Goal: Task Accomplishment & Management: Use online tool/utility

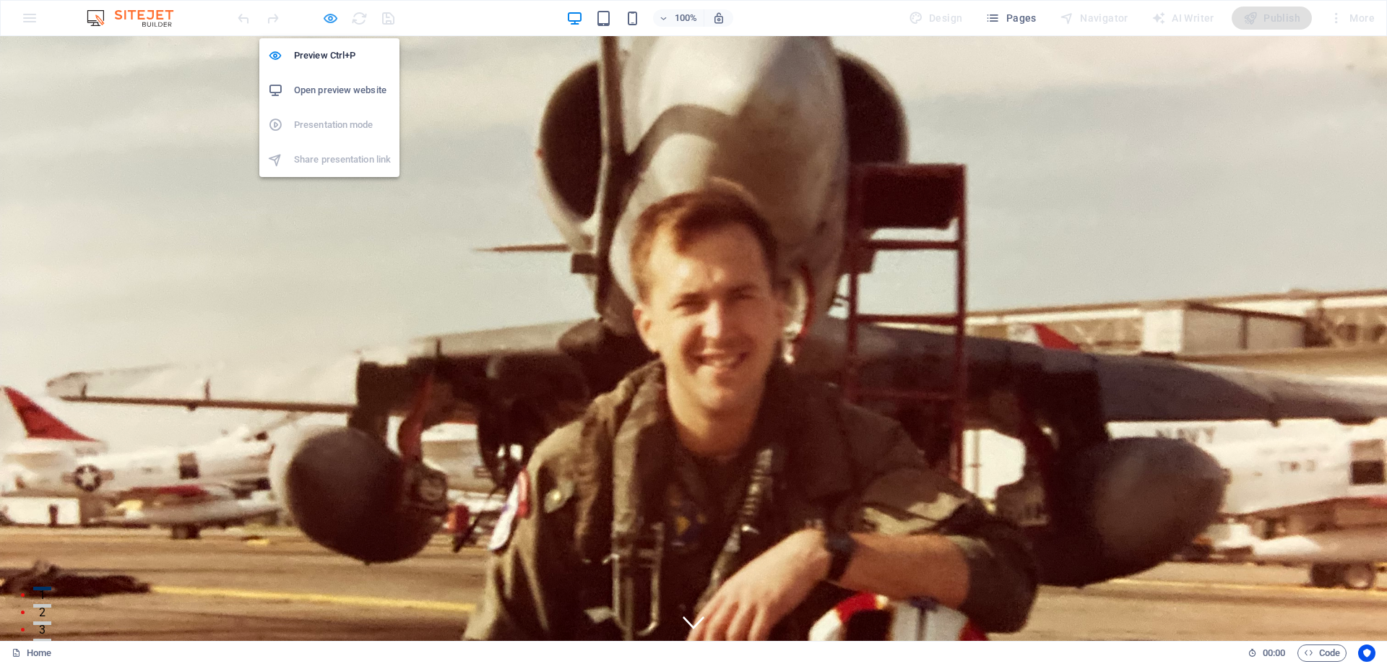
click at [330, 18] on icon "button" at bounding box center [330, 18] width 17 height 17
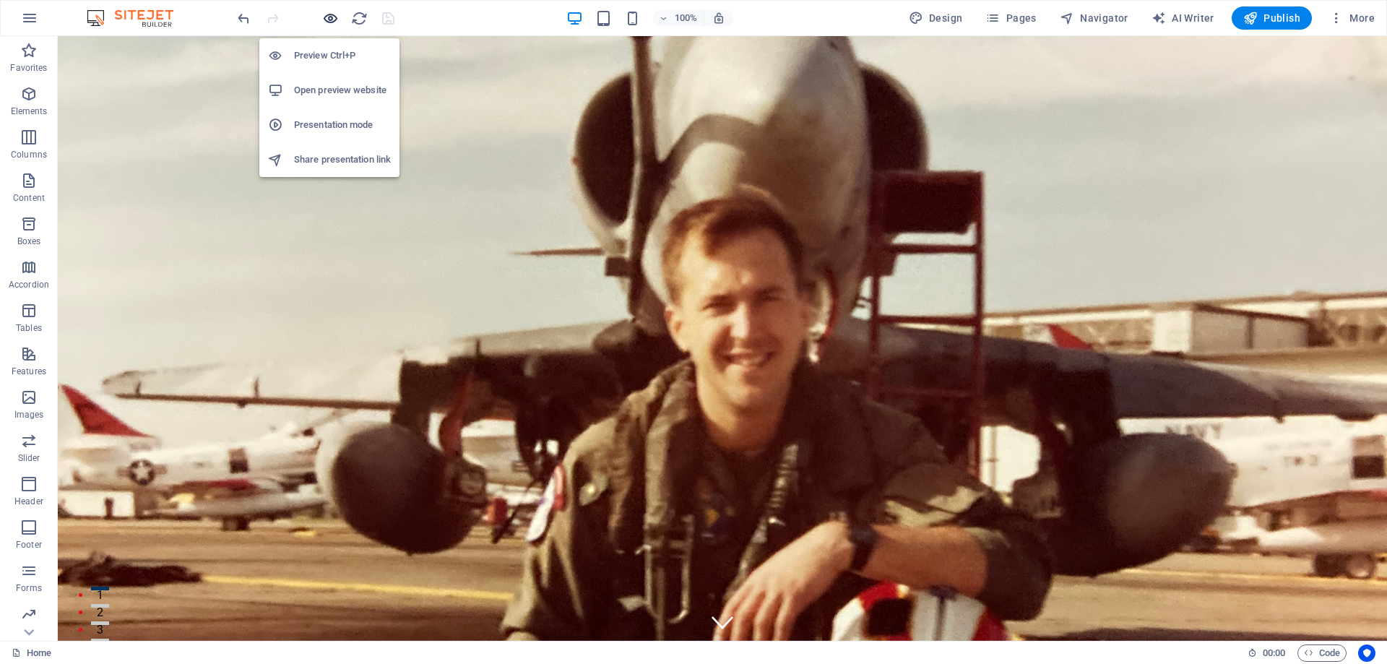
click at [327, 19] on icon "button" at bounding box center [330, 18] width 17 height 17
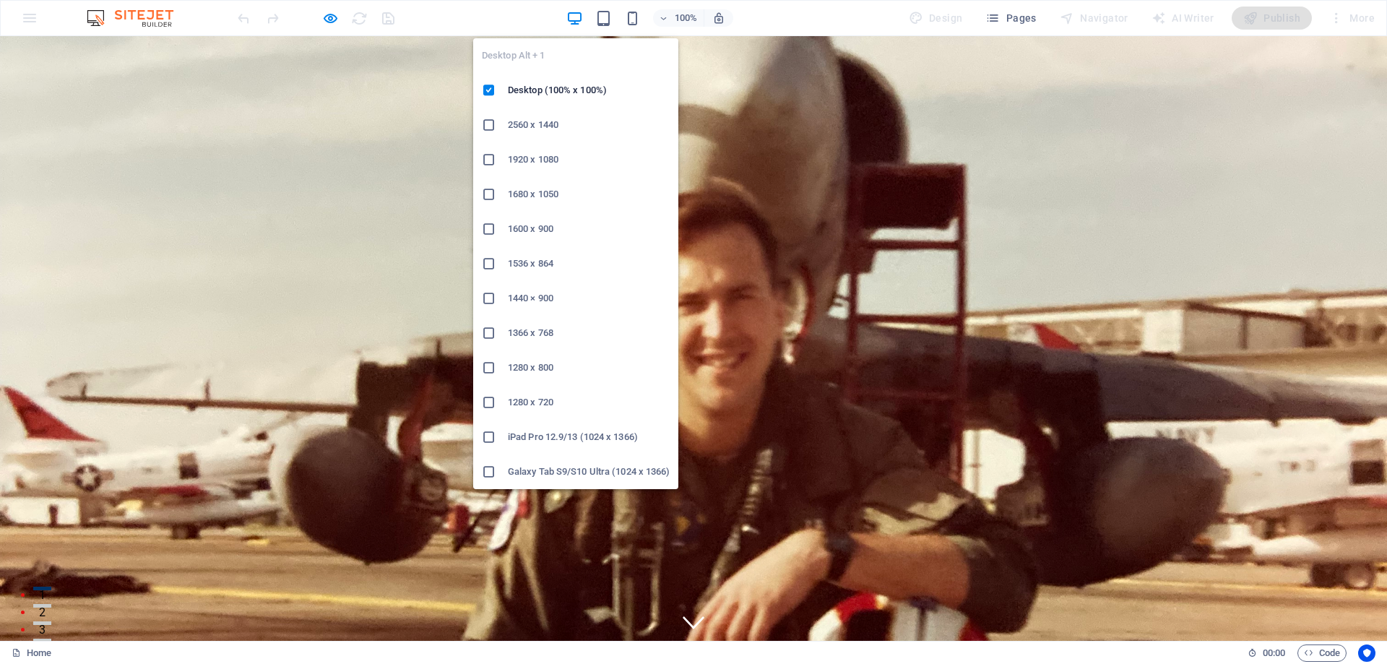
drag, startPoint x: 525, startPoint y: 124, endPoint x: 695, endPoint y: 155, distance: 172.6
click at [525, 124] on h6 "2560 x 1440" at bounding box center [589, 124] width 162 height 17
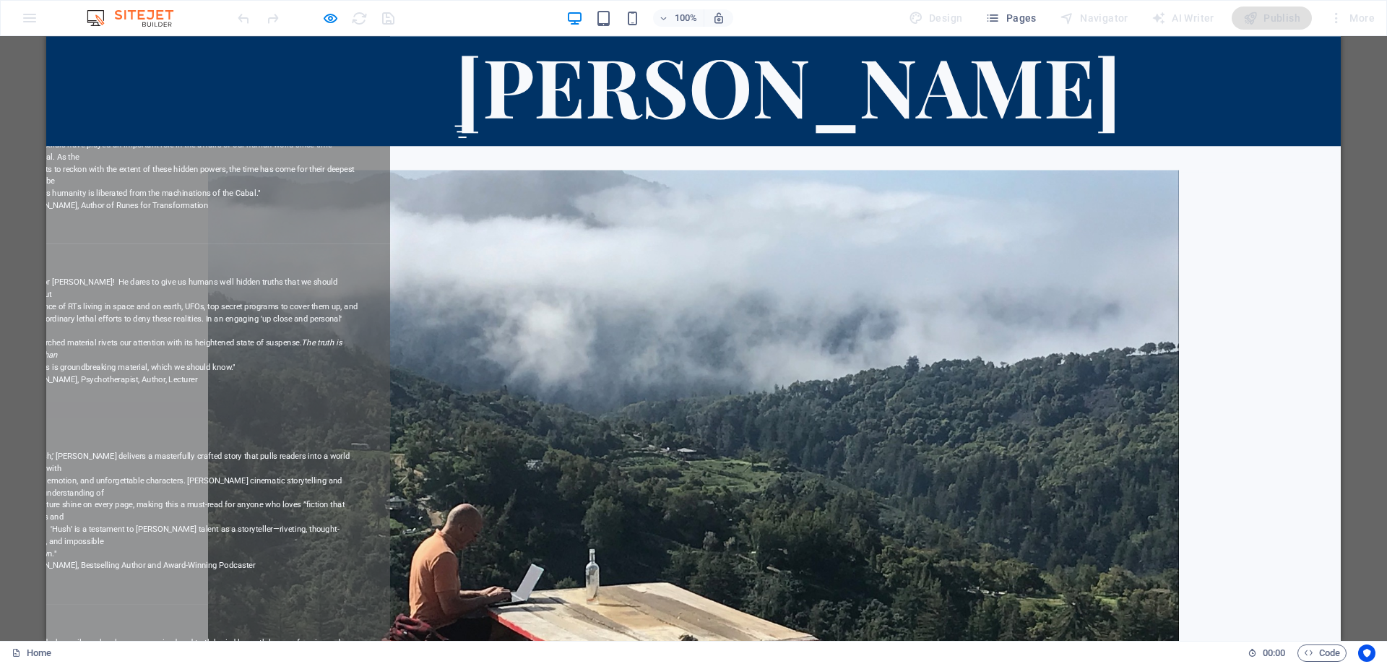
scroll to position [3549, 0]
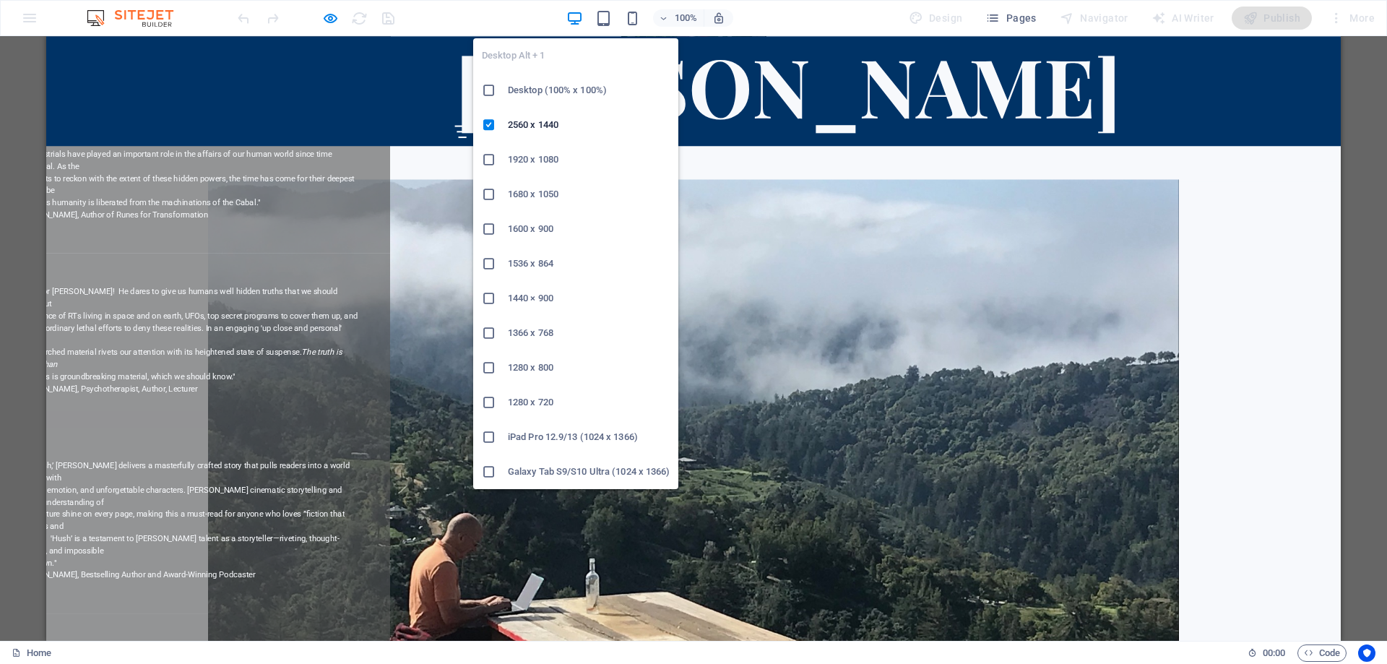
click at [527, 159] on h6 "1920 x 1080" at bounding box center [589, 159] width 162 height 17
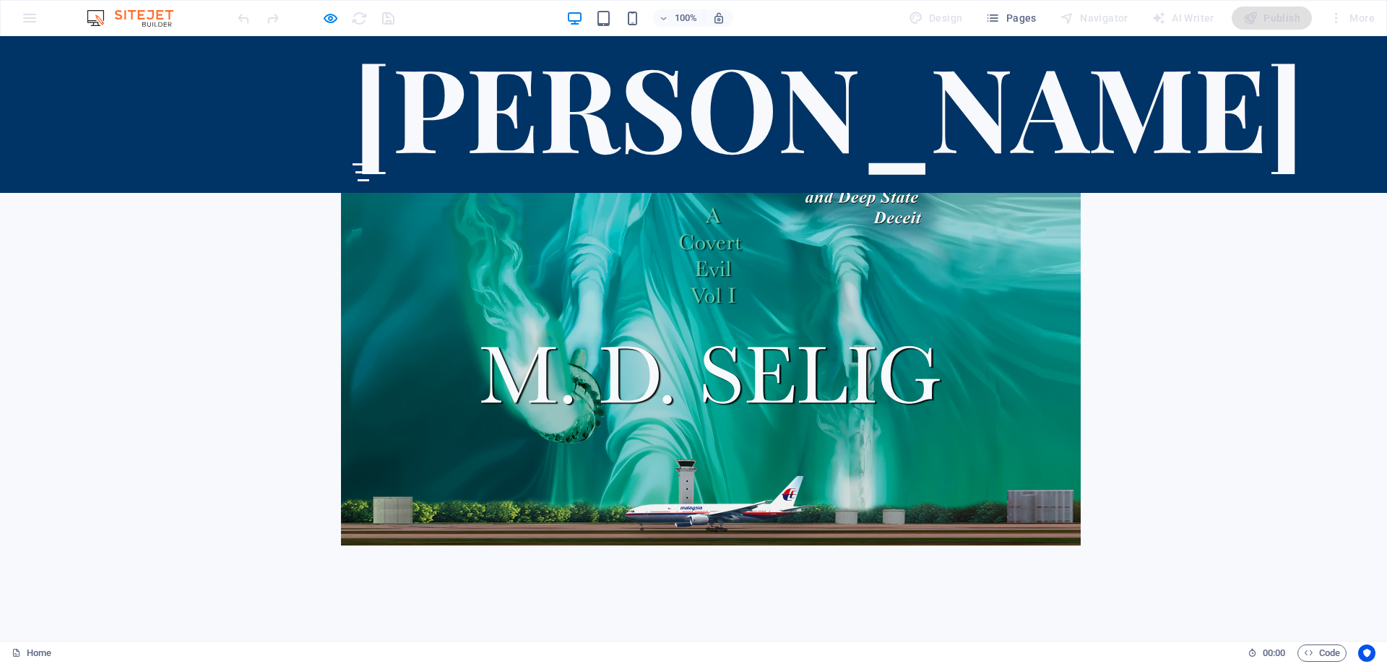
scroll to position [1556, 0]
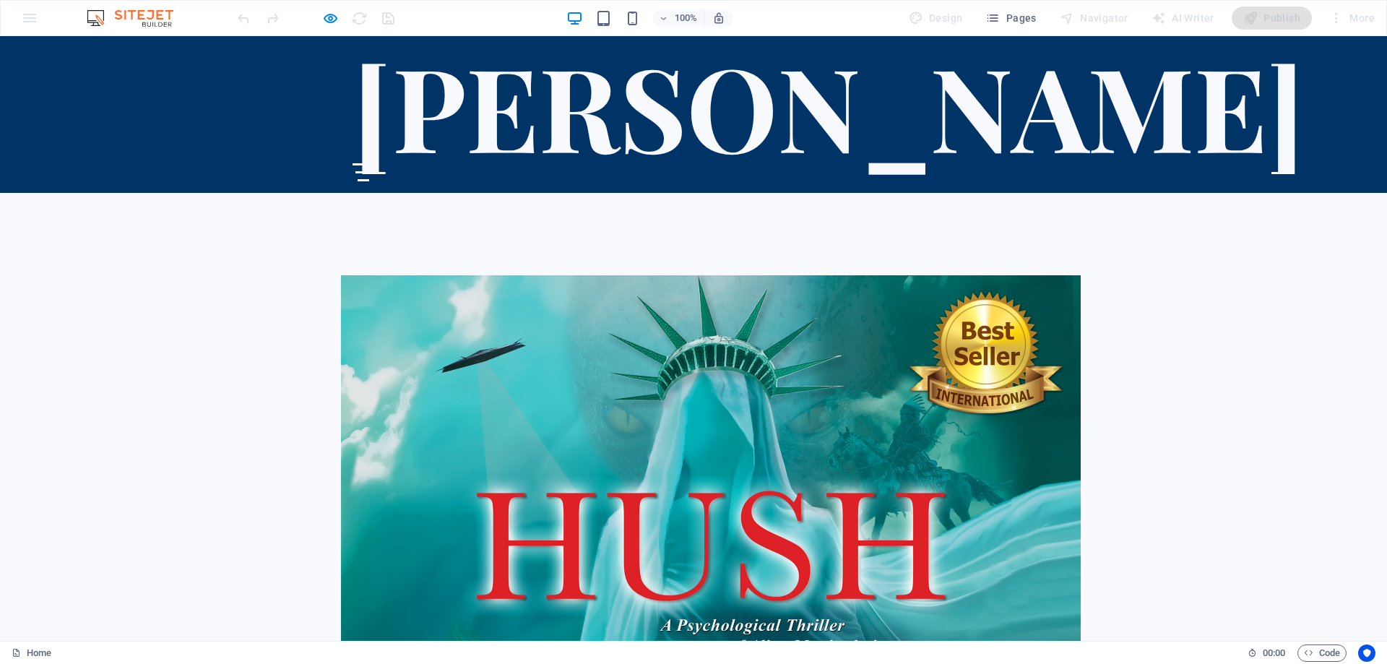
click at [578, 30] on div "100% Design Pages Navigator AI Writer Publish More" at bounding box center [694, 18] width 1386 height 35
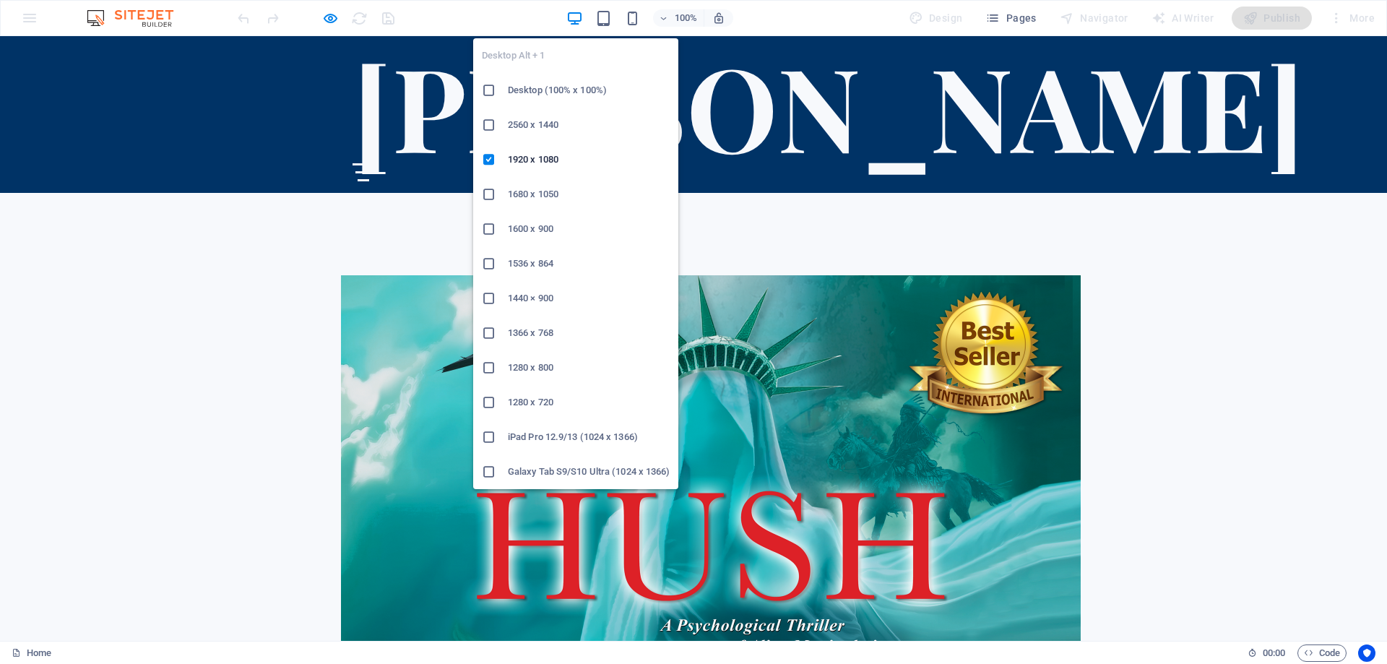
click at [529, 191] on h6 "1680 x 1050" at bounding box center [589, 194] width 162 height 17
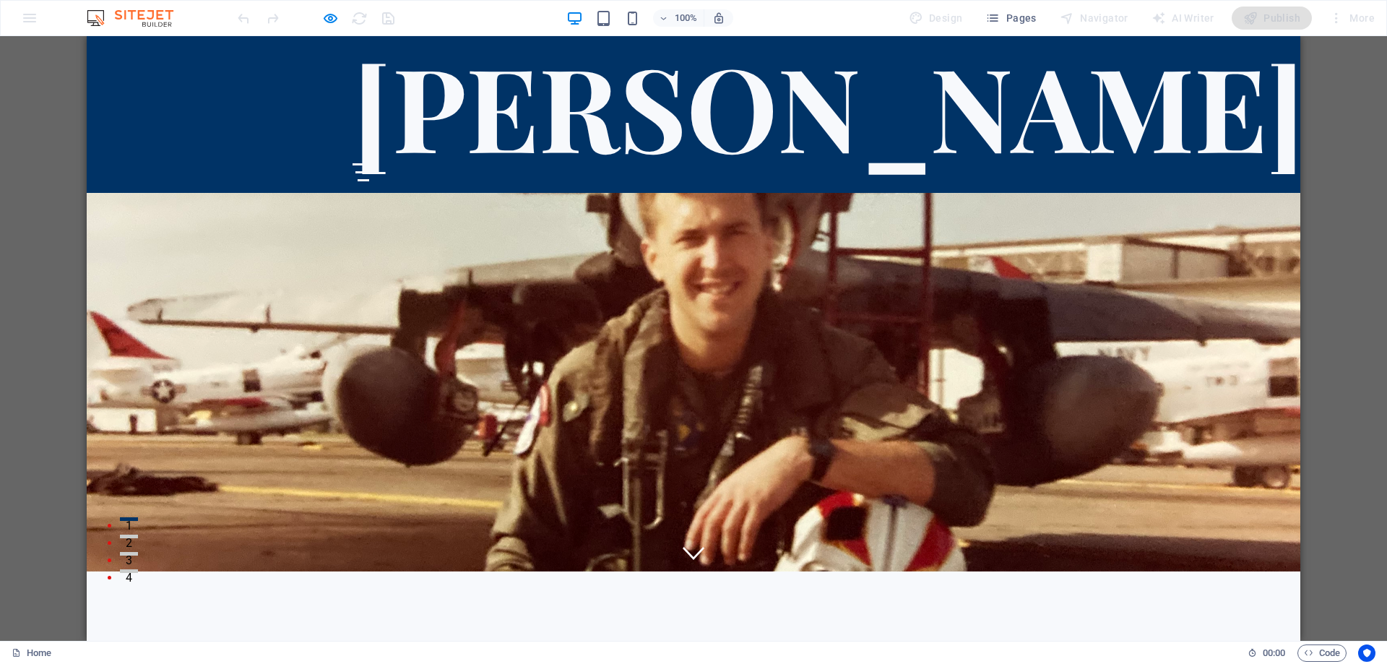
scroll to position [0, 0]
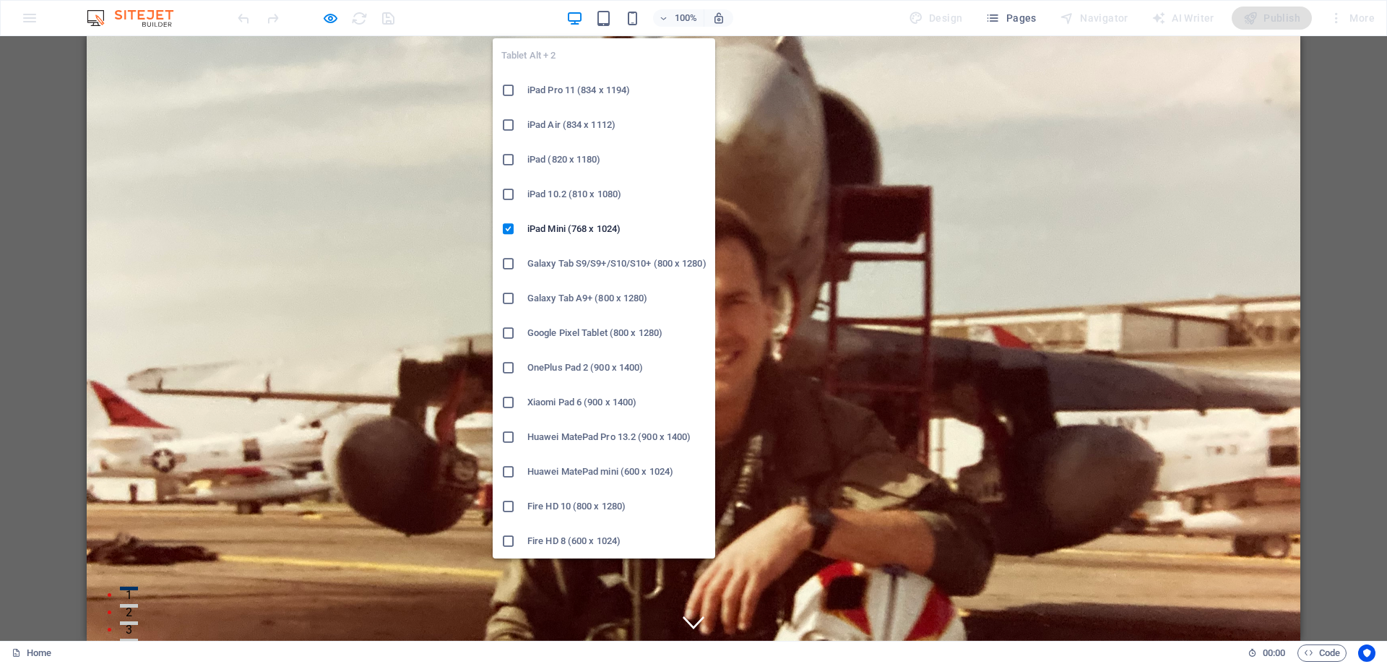
click at [546, 261] on h6 "Galaxy Tab S9/S9+/S10/S10+ (800 x 1280)" at bounding box center [616, 263] width 179 height 17
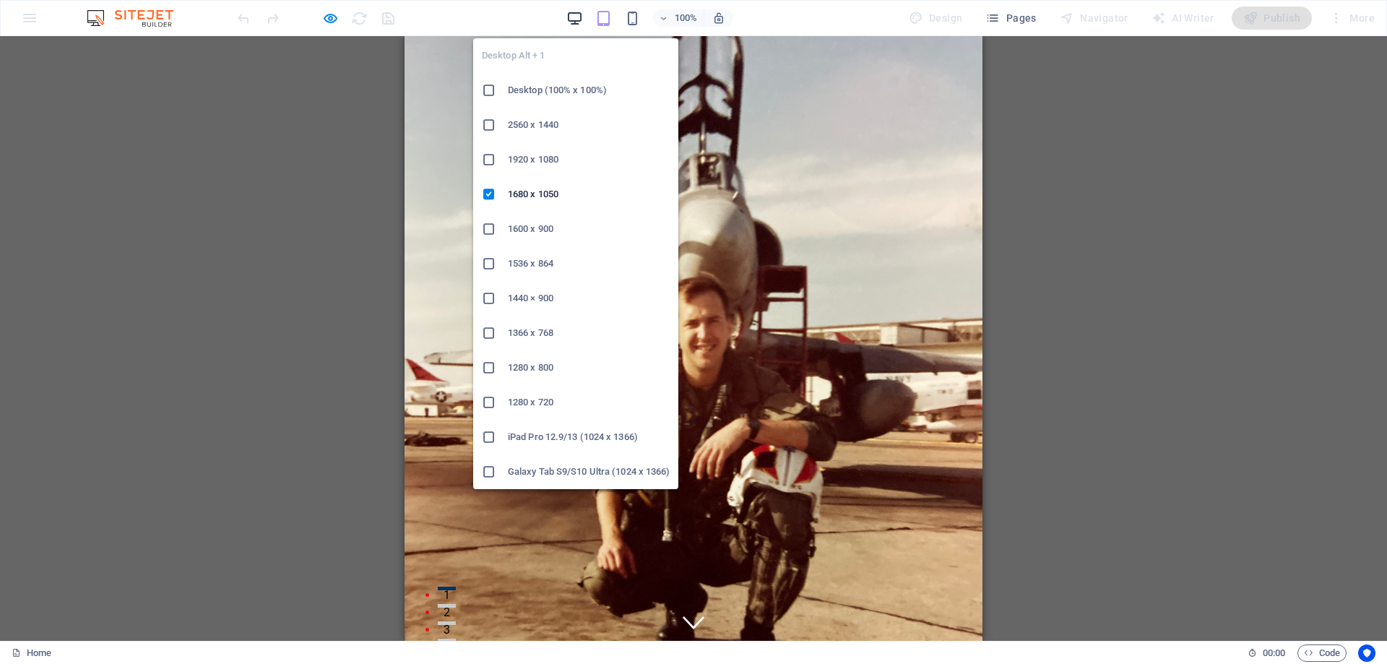
click at [577, 14] on icon "button" at bounding box center [575, 18] width 17 height 17
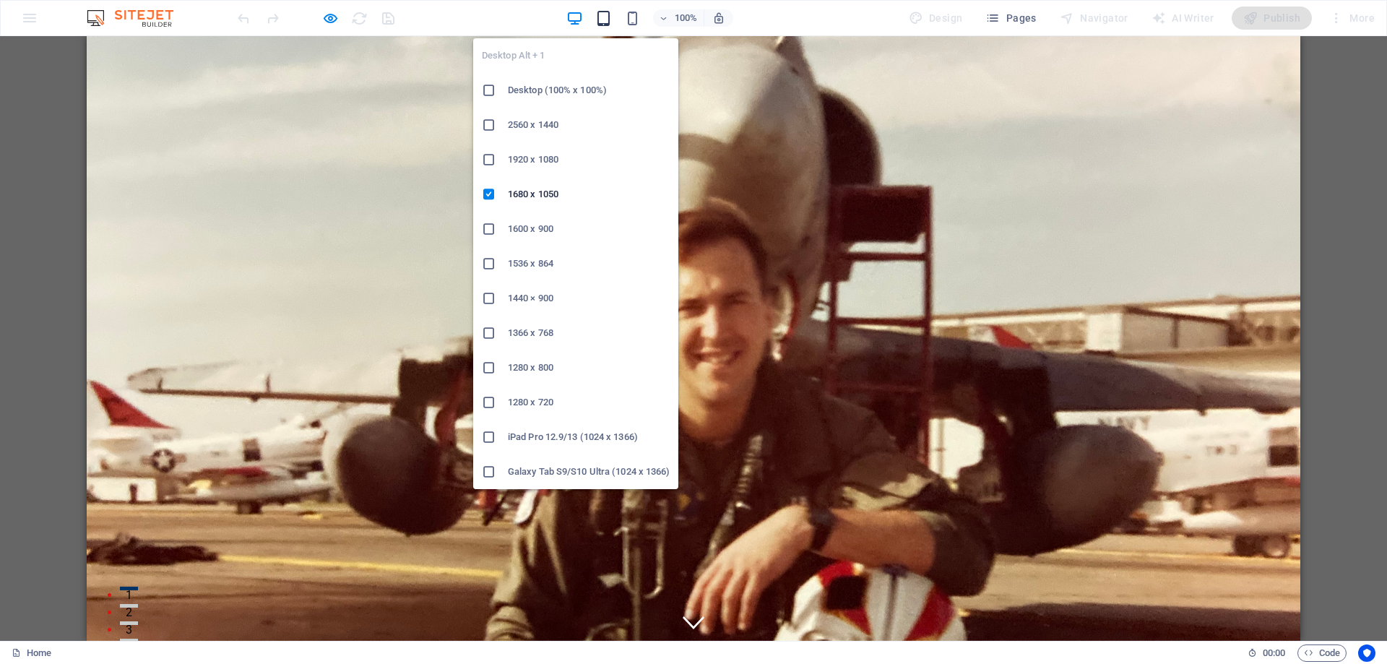
click at [610, 21] on icon "button" at bounding box center [603, 18] width 17 height 17
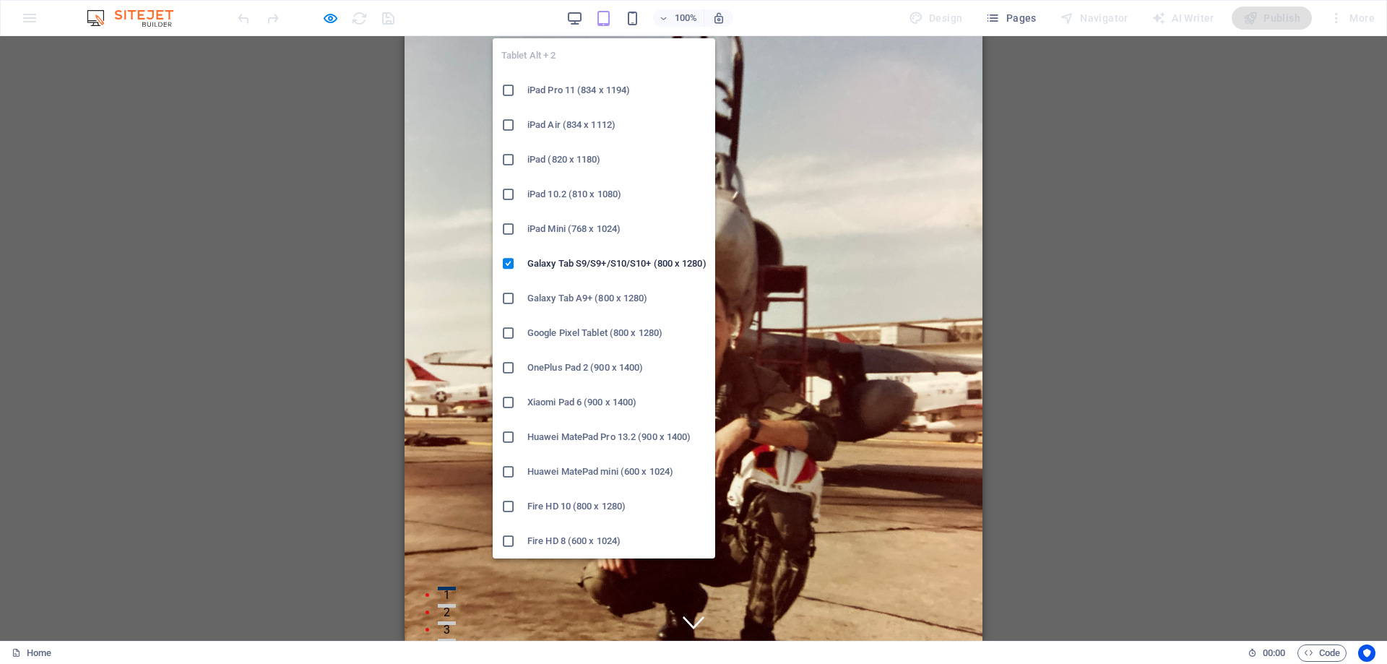
click at [564, 88] on h6 "iPad Pro 11 (834 x 1194)" at bounding box center [616, 90] width 179 height 17
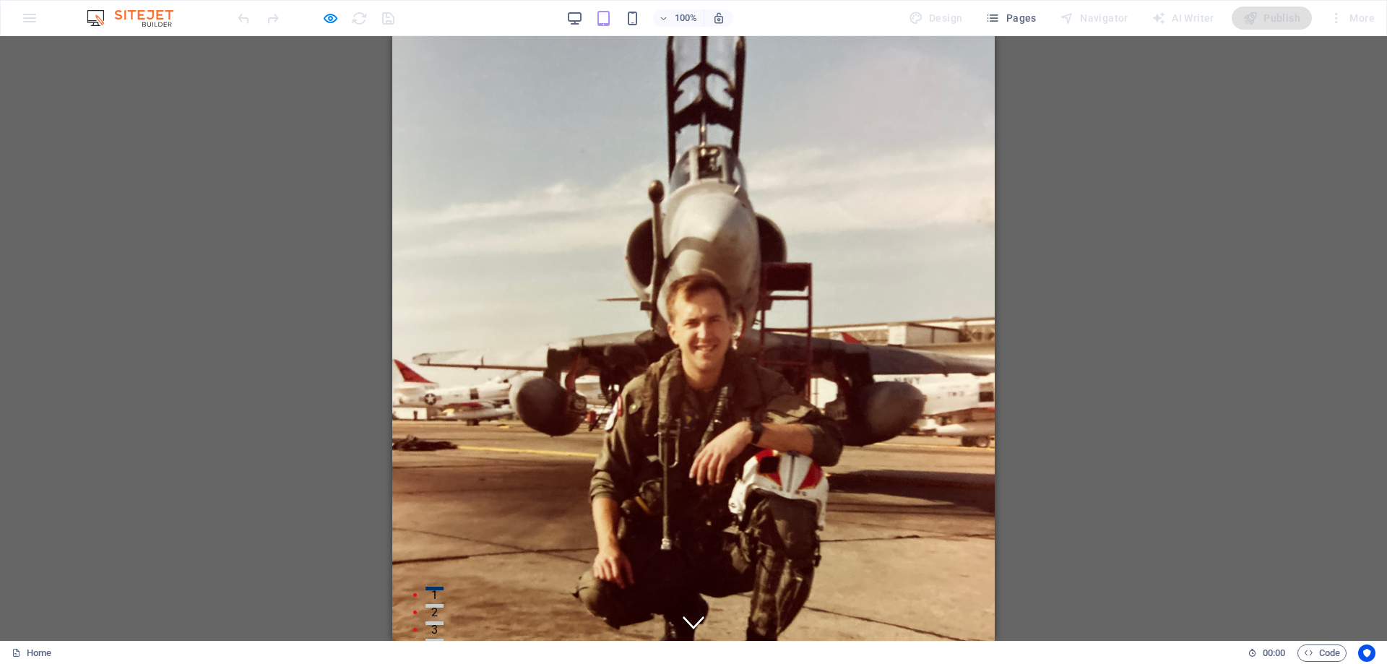
click at [606, 24] on icon "button" at bounding box center [603, 18] width 17 height 17
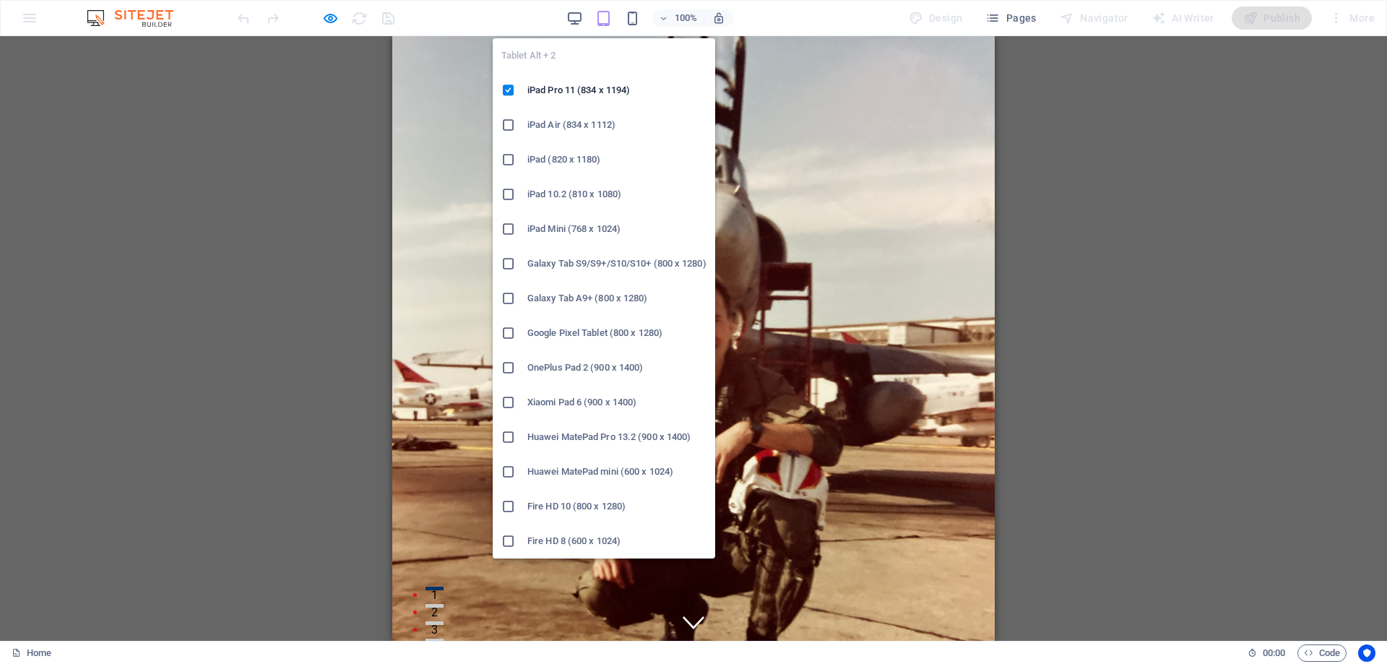
click at [581, 126] on h6 "iPad Air (834 x 1112)" at bounding box center [616, 124] width 179 height 17
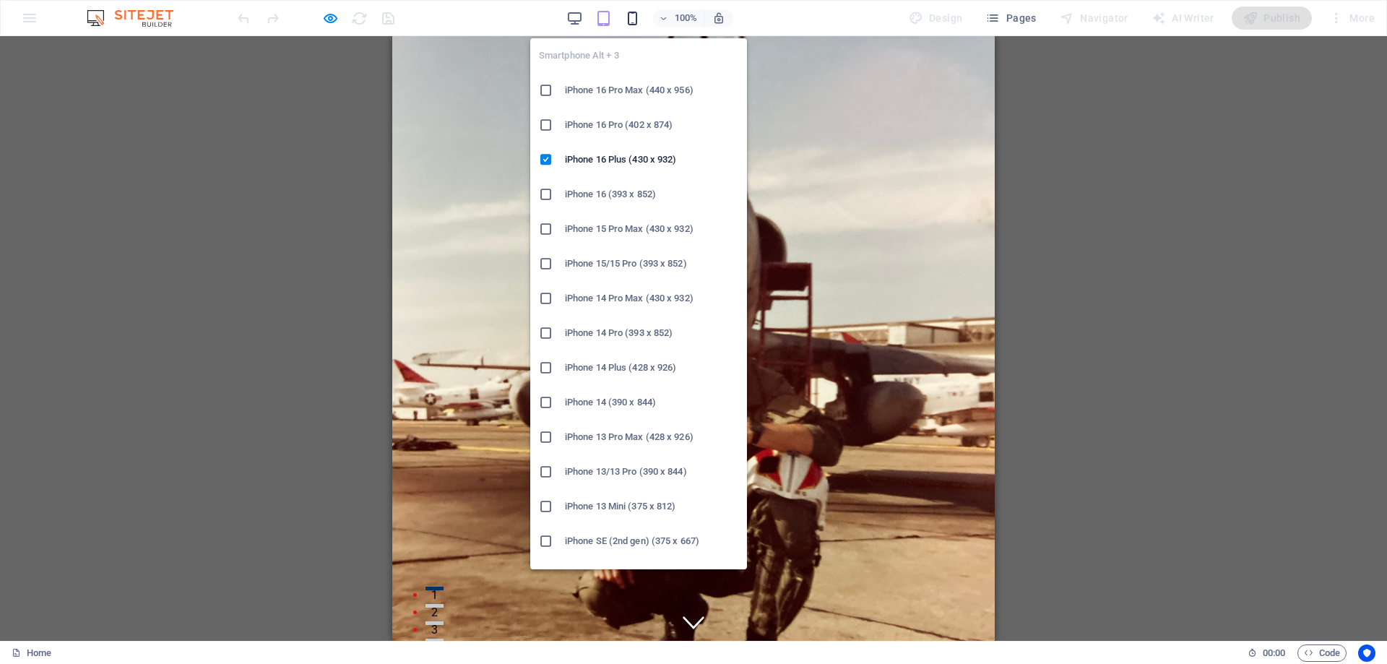
click at [640, 18] on icon "button" at bounding box center [632, 18] width 17 height 17
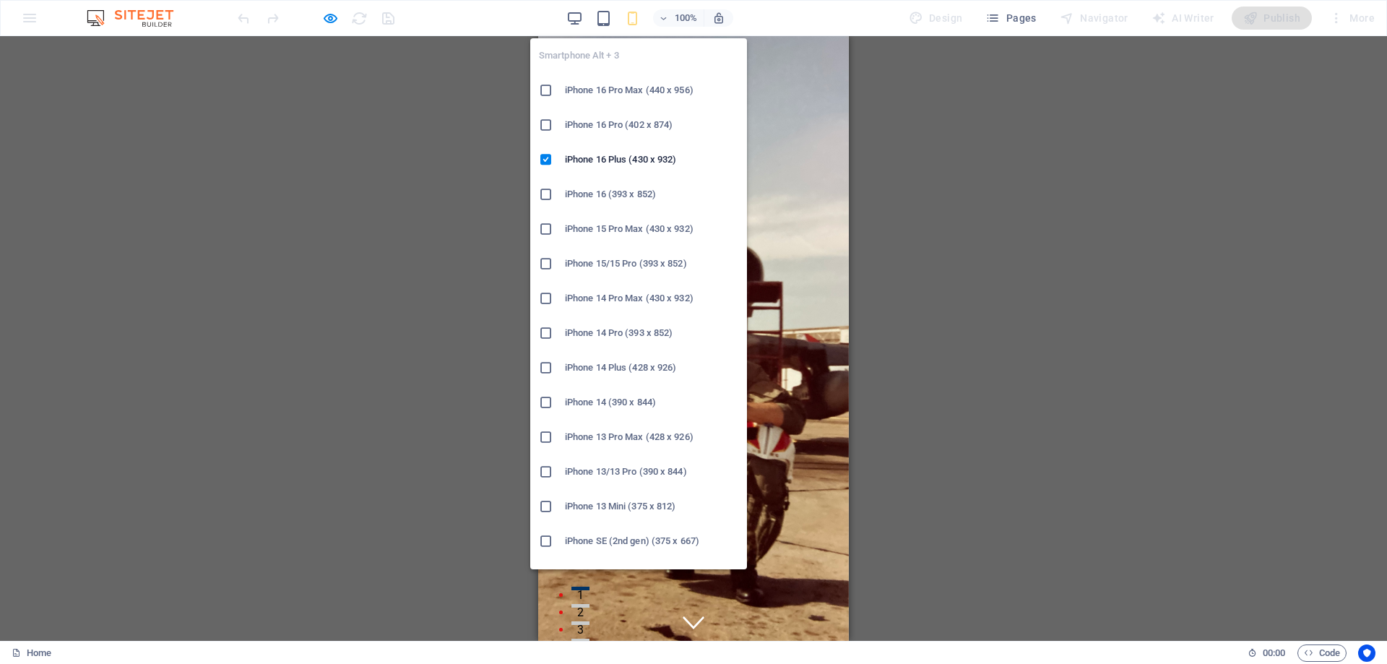
click at [603, 223] on h6 "iPhone 15 Pro Max (430 x 932)" at bounding box center [651, 228] width 173 height 17
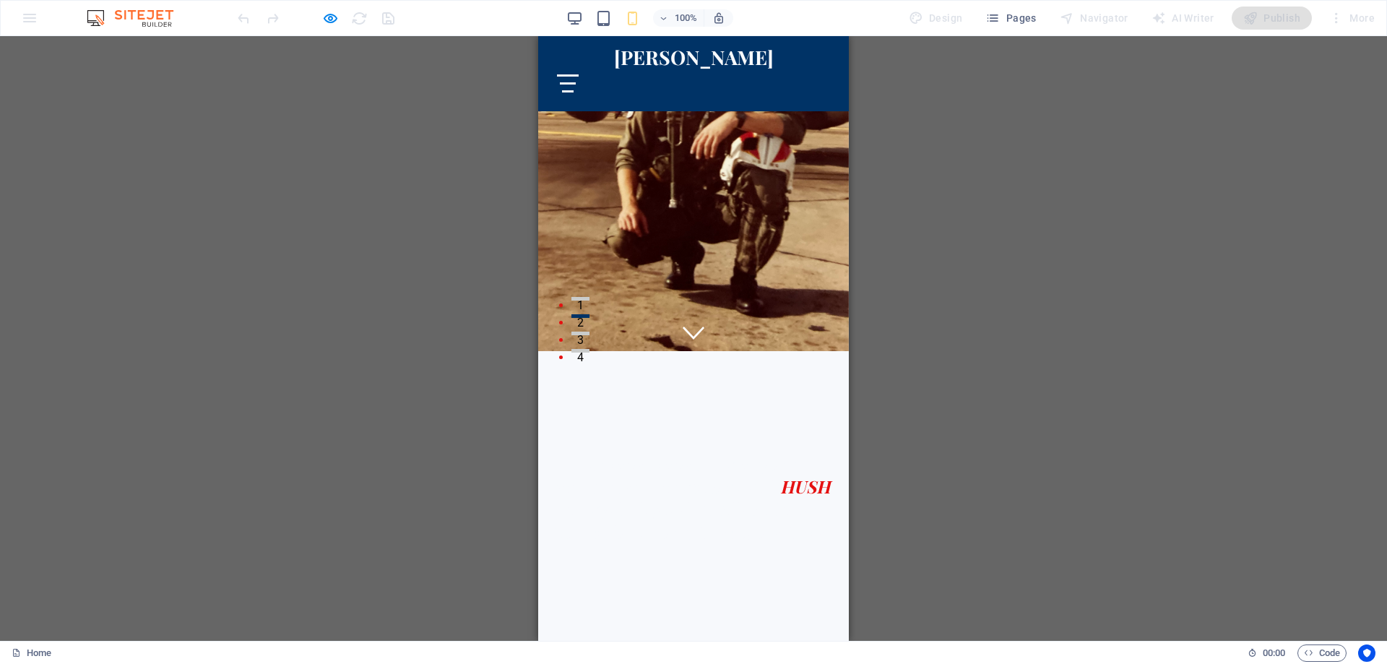
scroll to position [361, 0]
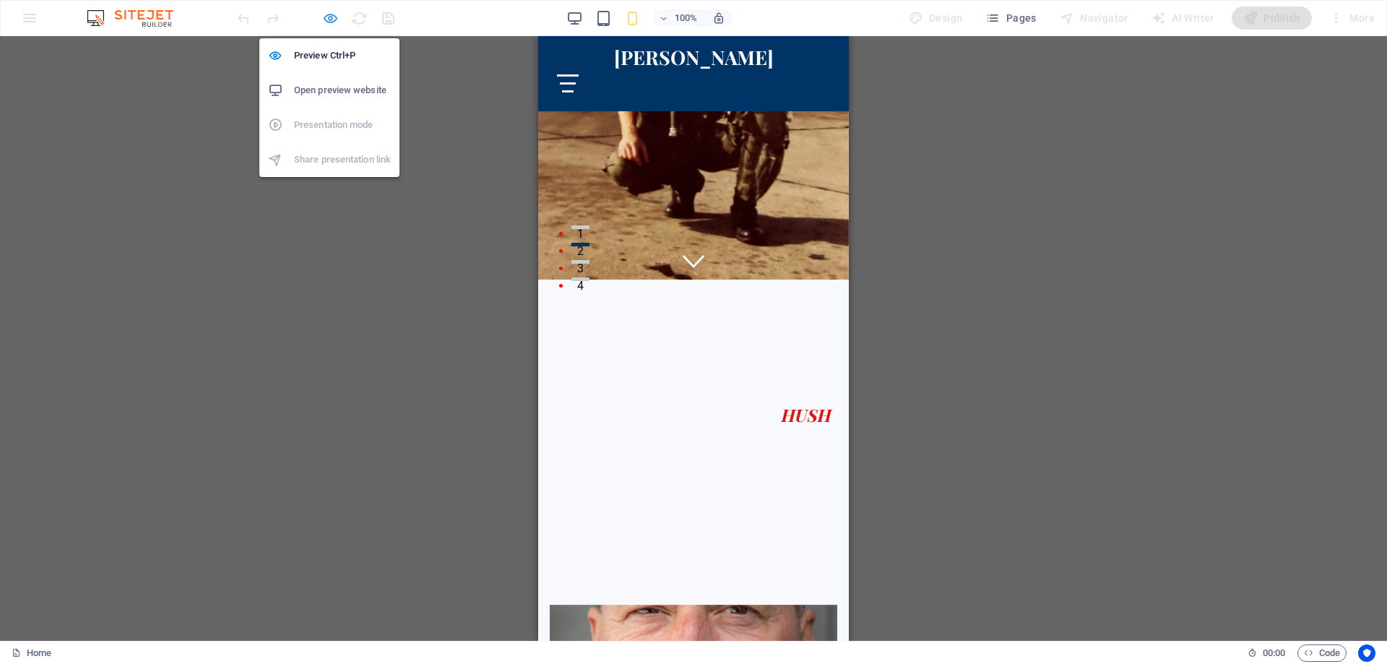
click at [330, 18] on icon "button" at bounding box center [330, 18] width 17 height 17
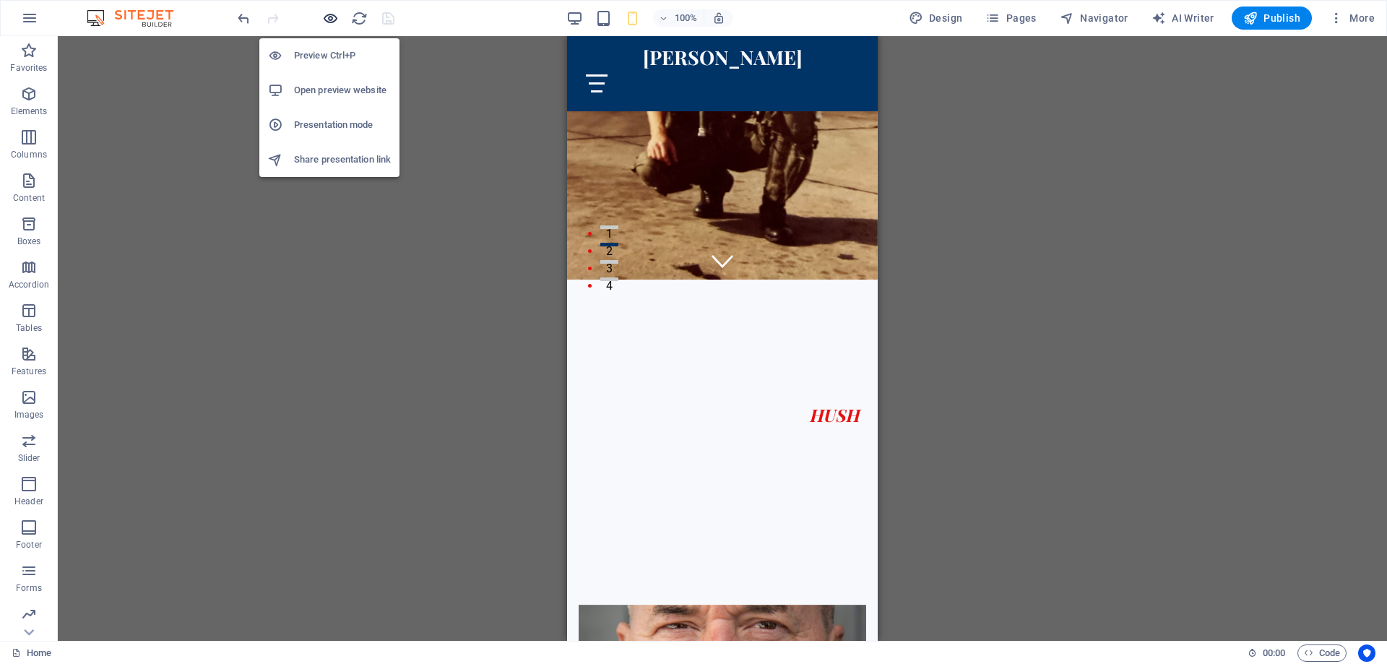
click at [330, 18] on icon "button" at bounding box center [330, 18] width 17 height 17
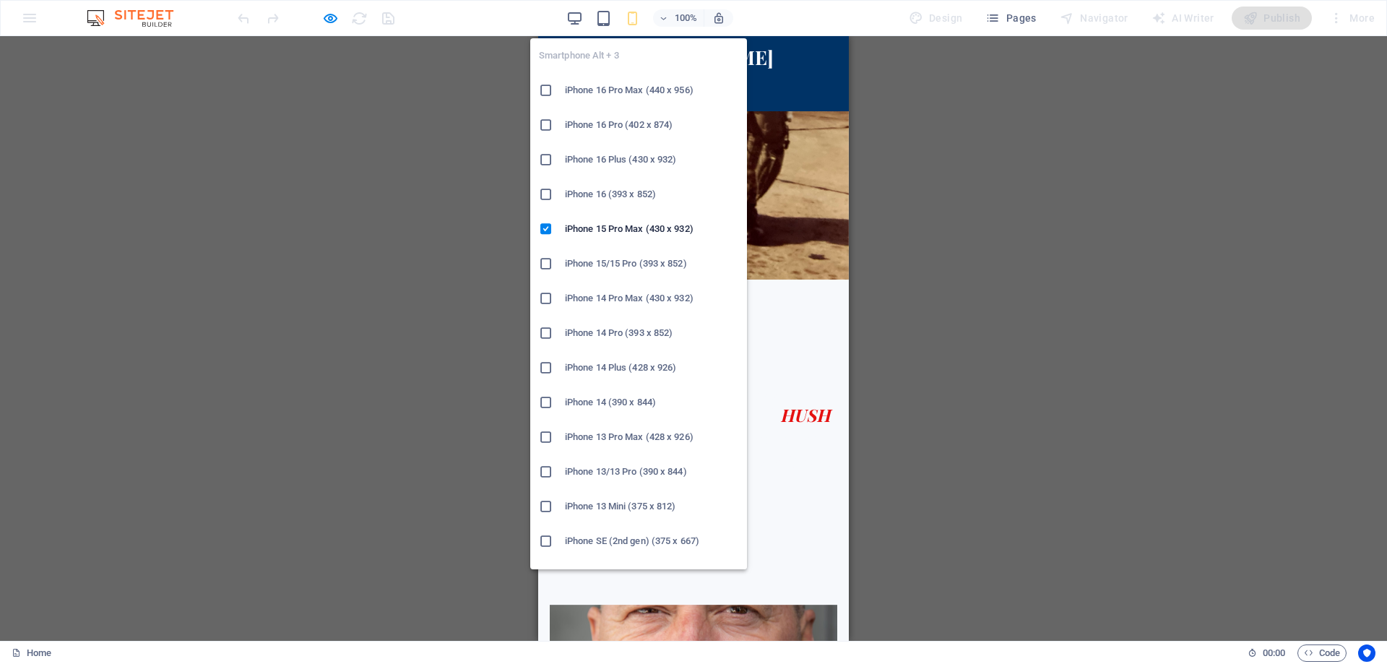
drag, startPoint x: 598, startPoint y: 536, endPoint x: 149, endPoint y: 241, distance: 537.3
click at [598, 536] on h6 "iPhone SE (2nd gen) (375 x 667)" at bounding box center [651, 541] width 173 height 17
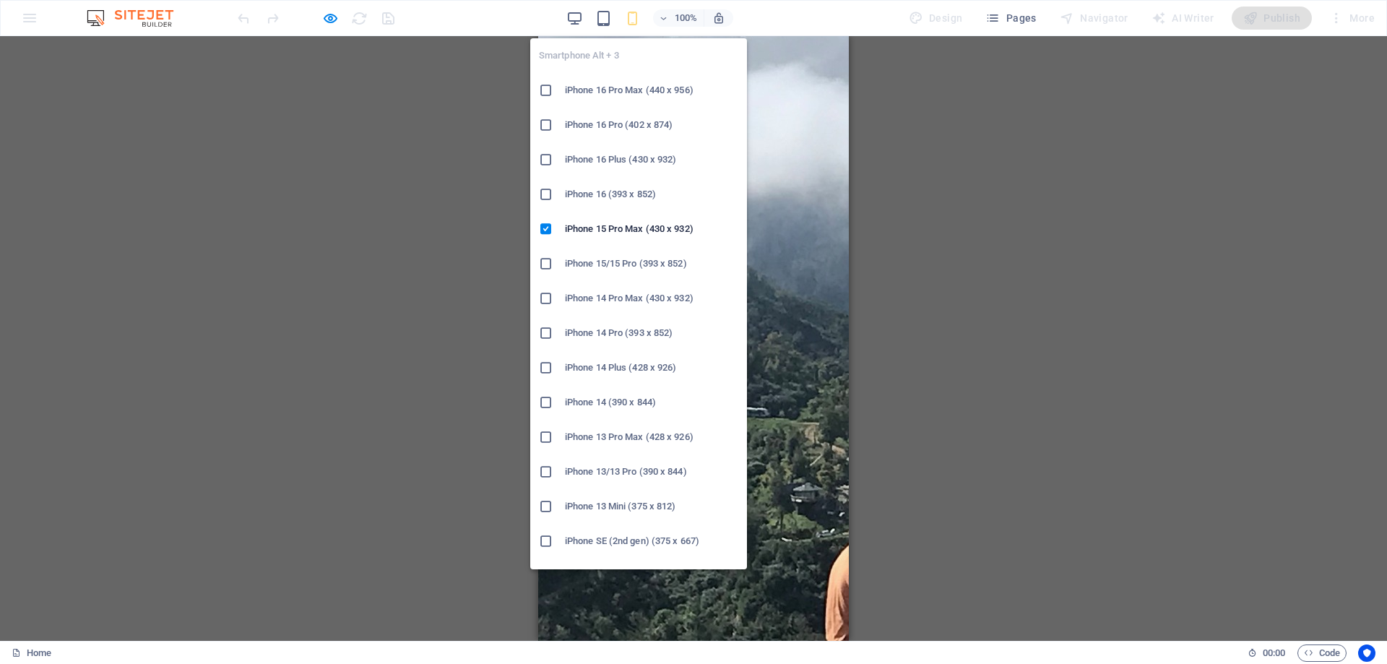
scroll to position [0, 0]
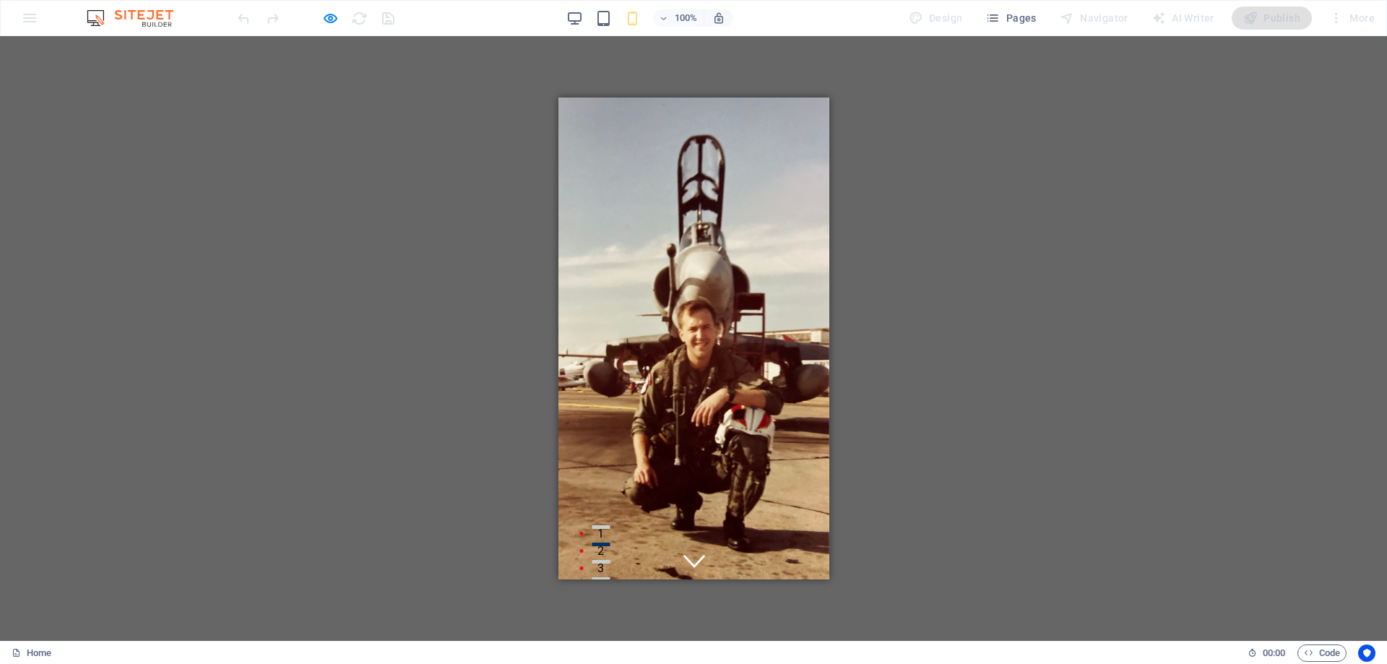
click at [389, 185] on div "Drag here to replace the existing content. Press “Ctrl” if you want to create a…" at bounding box center [693, 338] width 1387 height 605
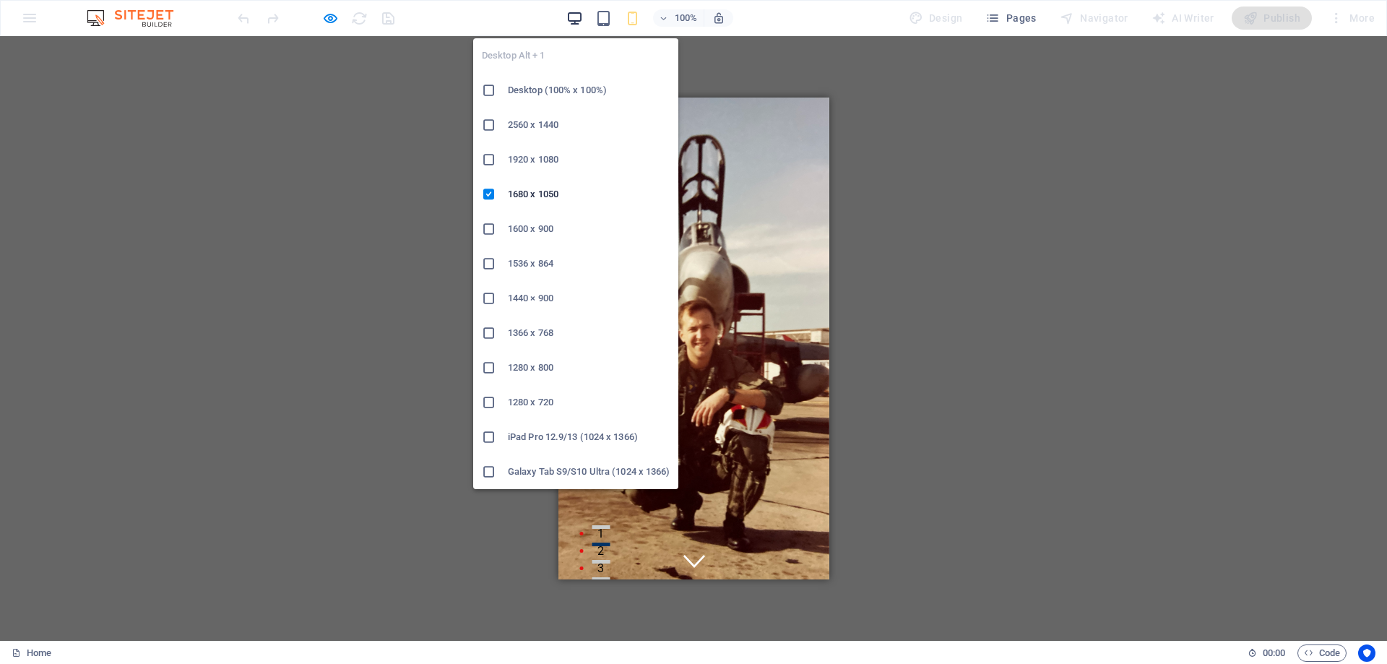
drag, startPoint x: 577, startPoint y: 16, endPoint x: 446, endPoint y: 4, distance: 132.0
click at [577, 16] on icon "button" at bounding box center [575, 18] width 17 height 17
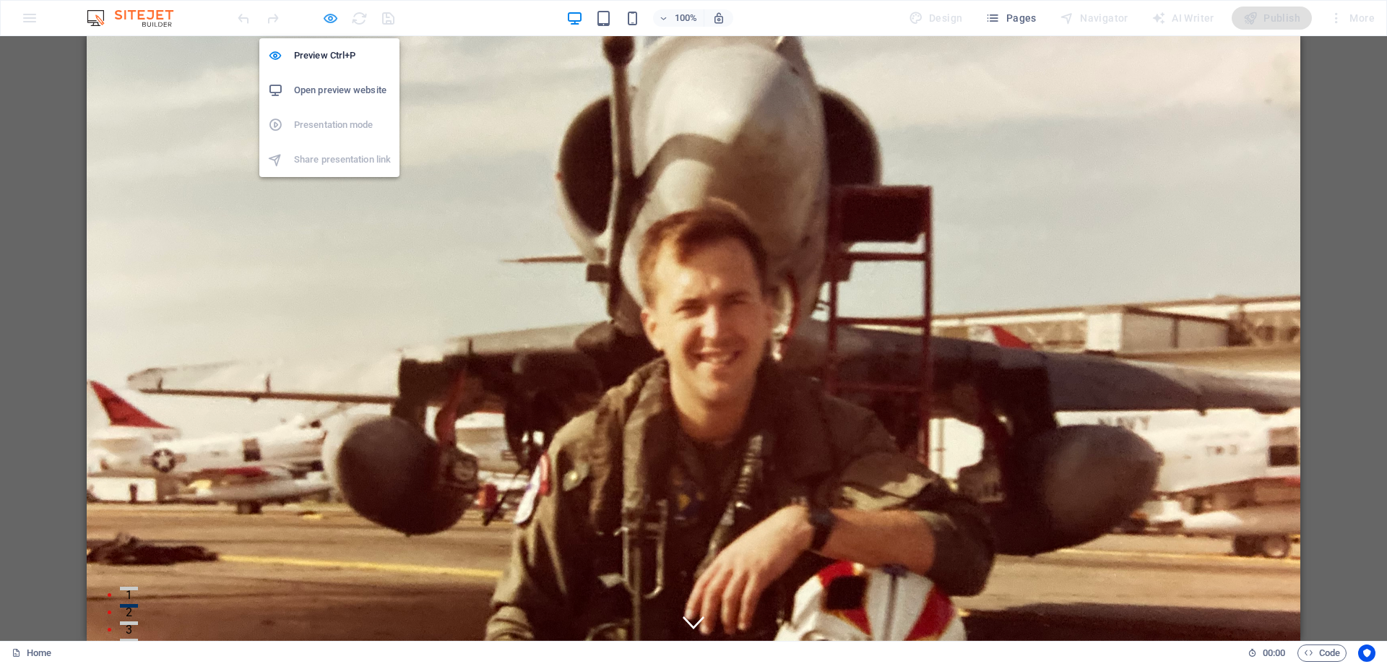
click at [332, 16] on icon "button" at bounding box center [330, 18] width 17 height 17
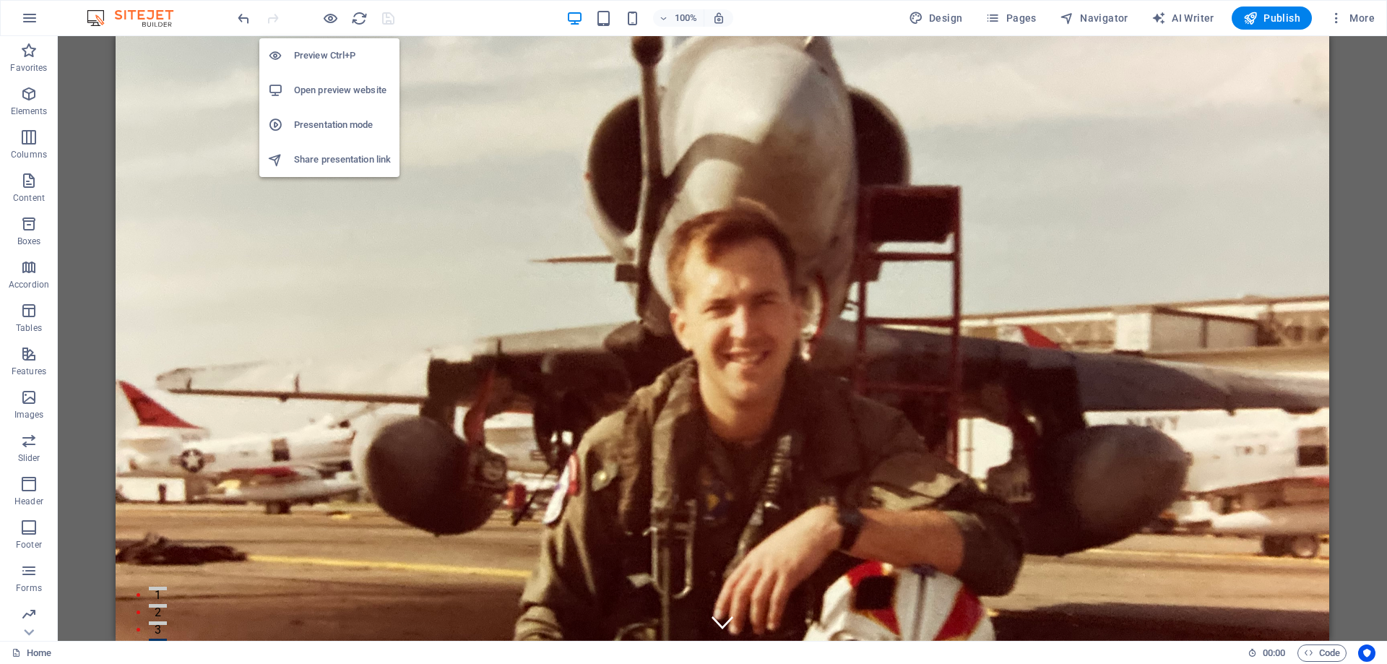
click at [325, 119] on h6 "Presentation mode" at bounding box center [342, 124] width 97 height 17
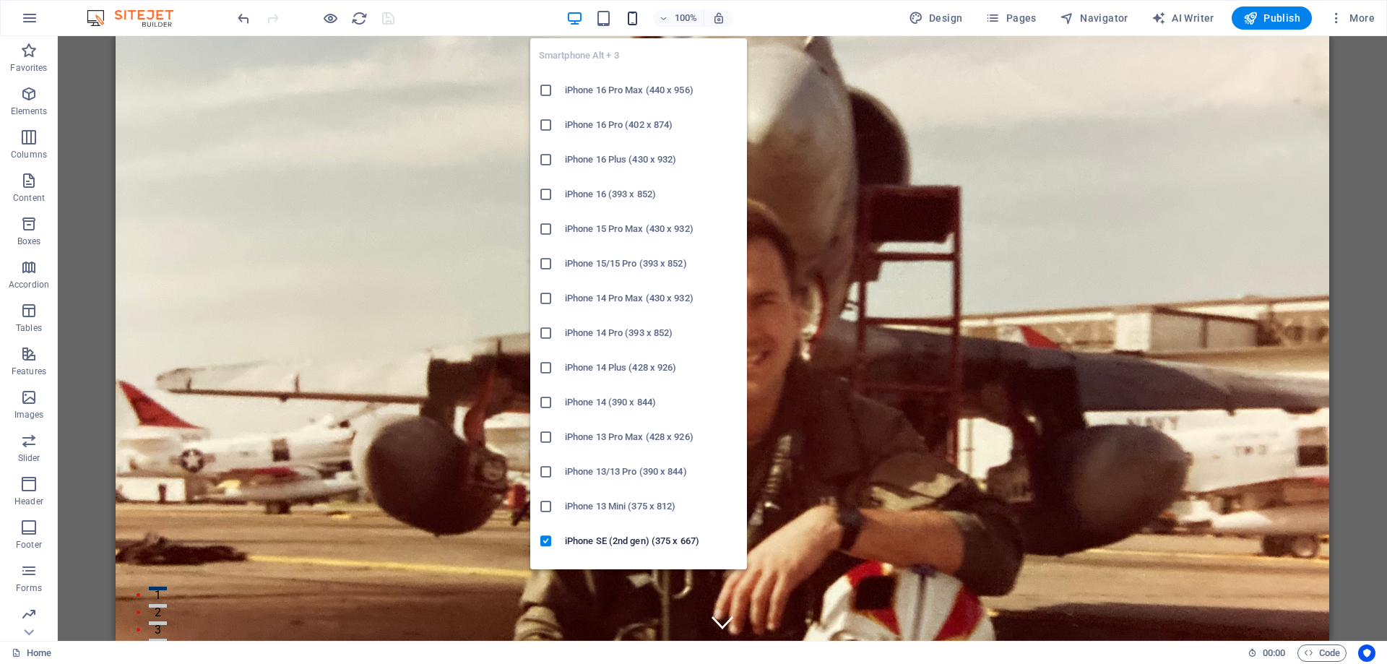
drag, startPoint x: 632, startPoint y: 16, endPoint x: 162, endPoint y: 122, distance: 482.3
click at [632, 16] on icon "button" at bounding box center [632, 18] width 17 height 17
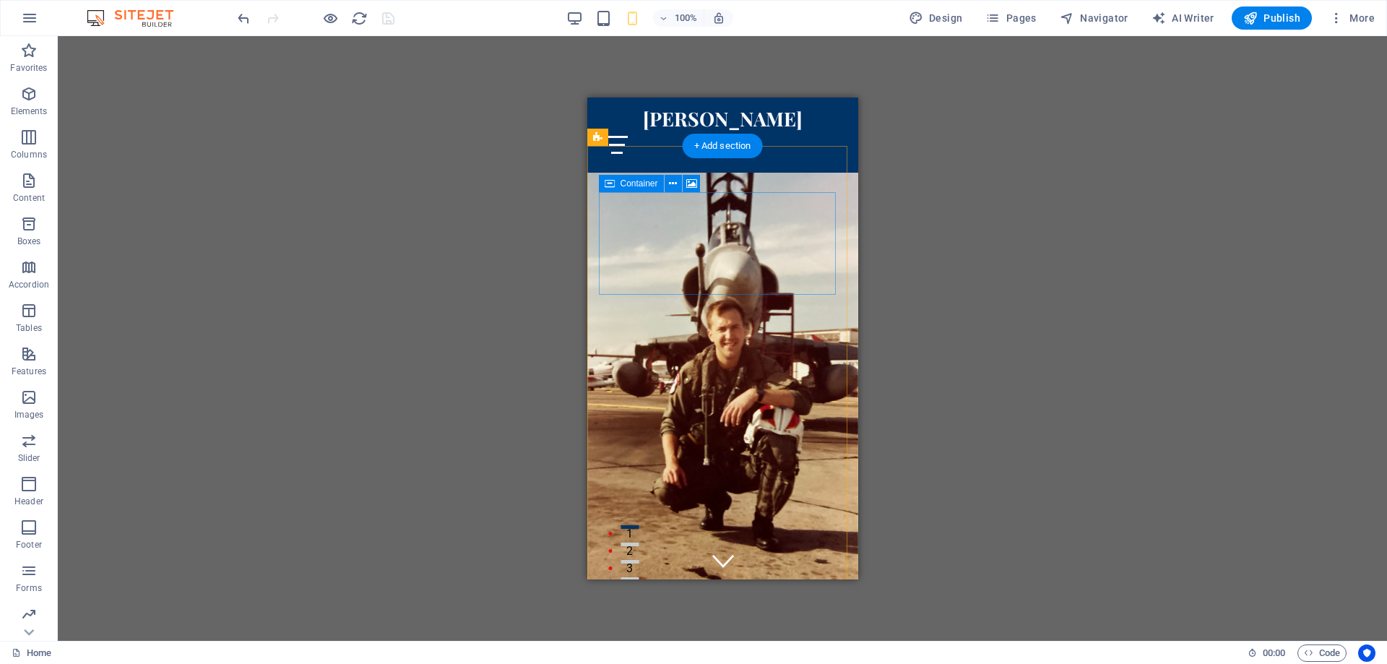
scroll to position [434, 0]
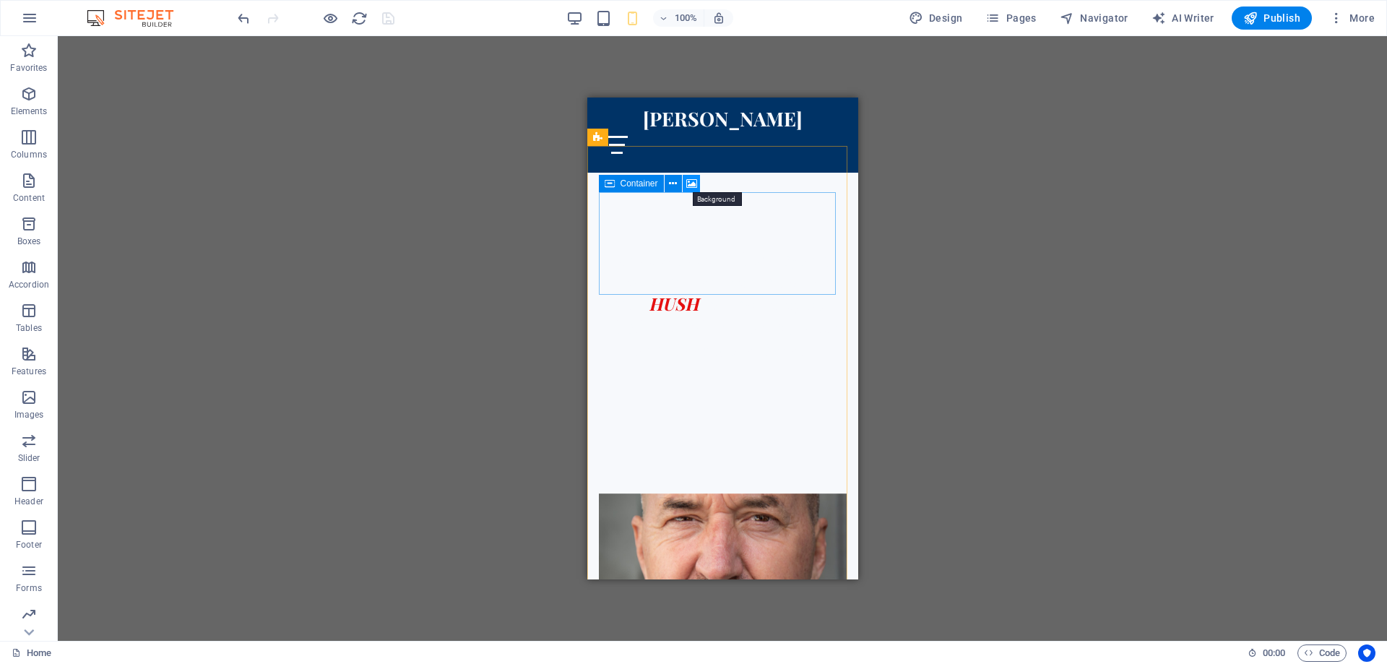
click at [691, 184] on icon at bounding box center [691, 183] width 11 height 15
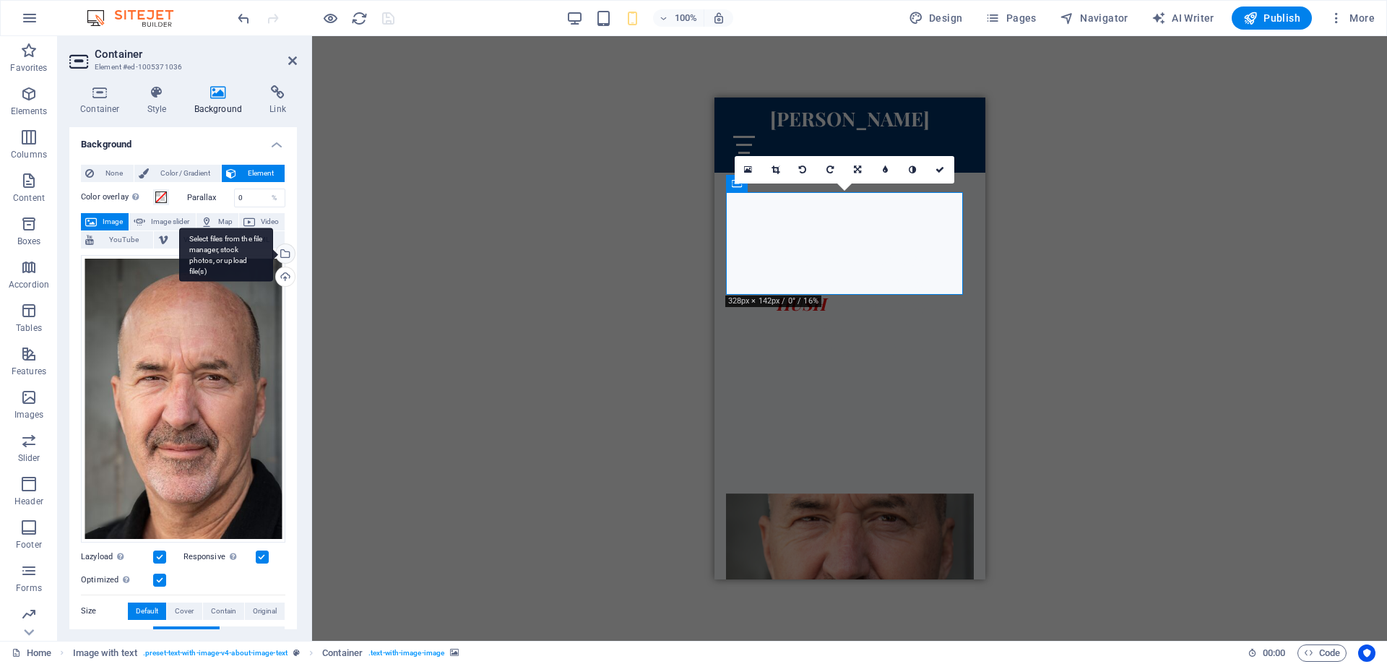
click at [281, 252] on div "Select files from the file manager, stock photos, or upload file(s)" at bounding box center [284, 255] width 22 height 22
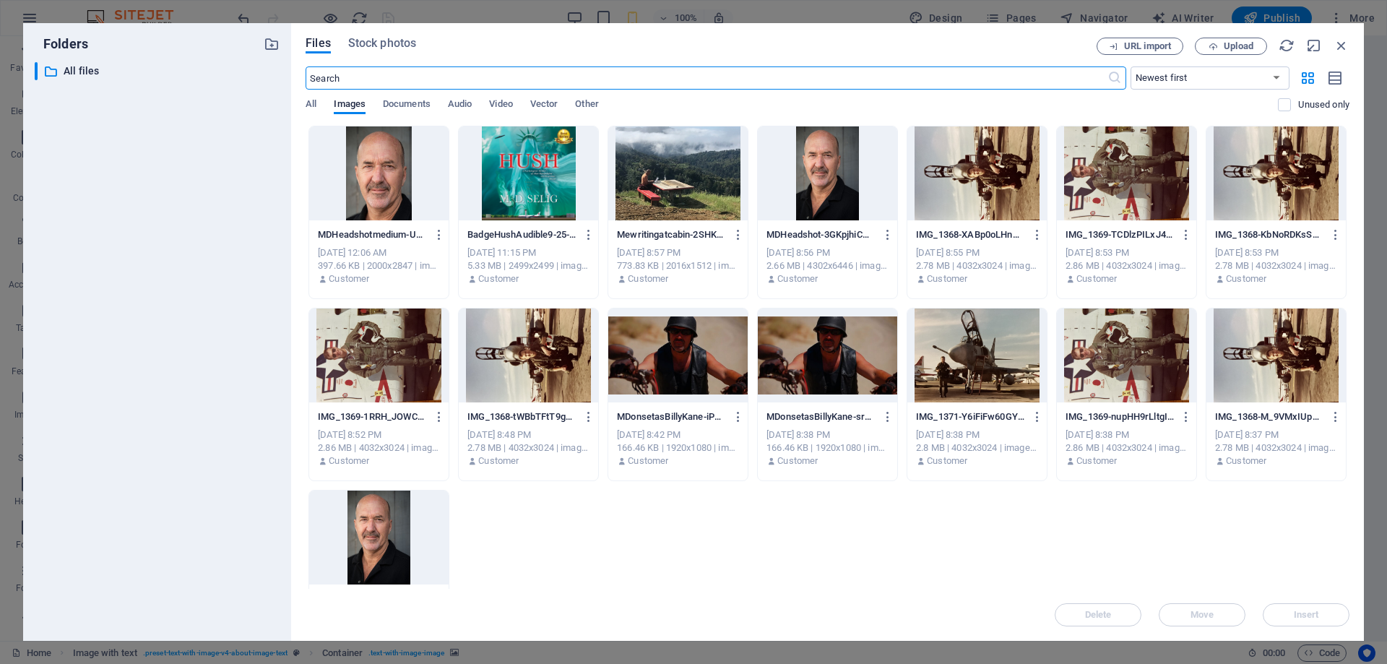
click at [684, 197] on div at bounding box center [677, 173] width 139 height 94
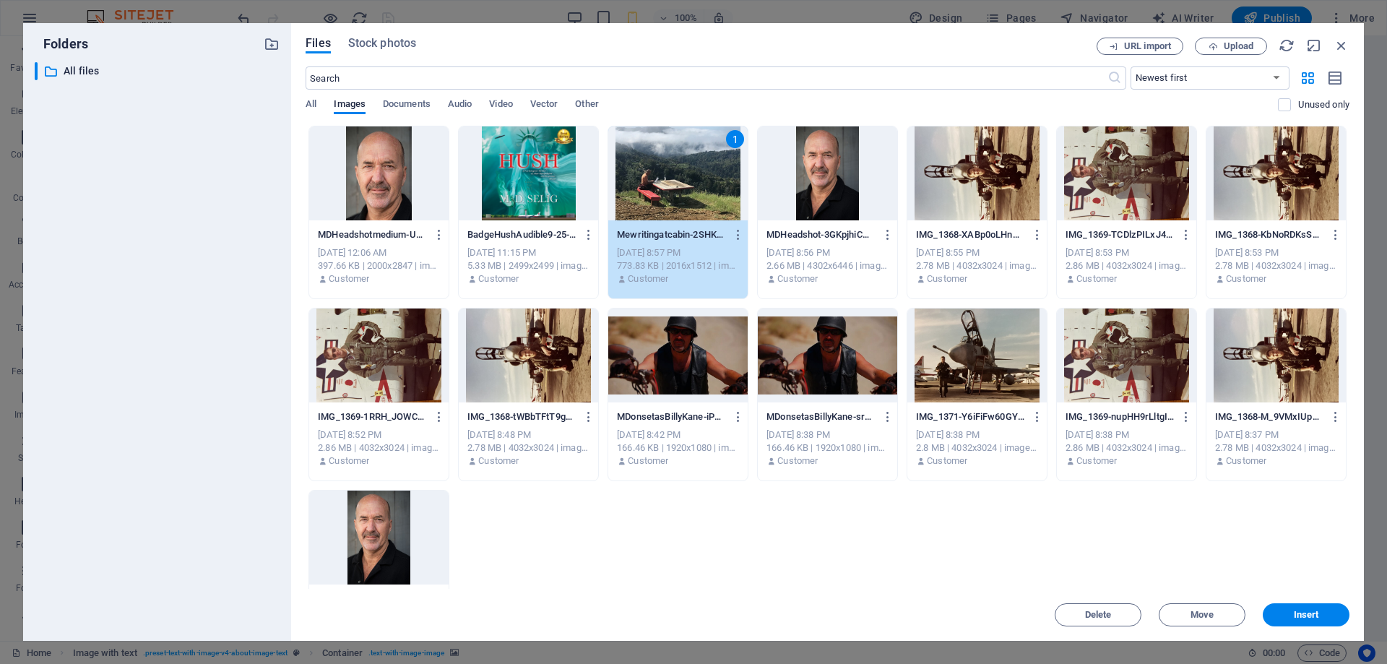
drag, startPoint x: 1308, startPoint y: 619, endPoint x: 1115, endPoint y: 557, distance: 202.7
click at [1309, 619] on span "Insert" at bounding box center [1306, 615] width 25 height 9
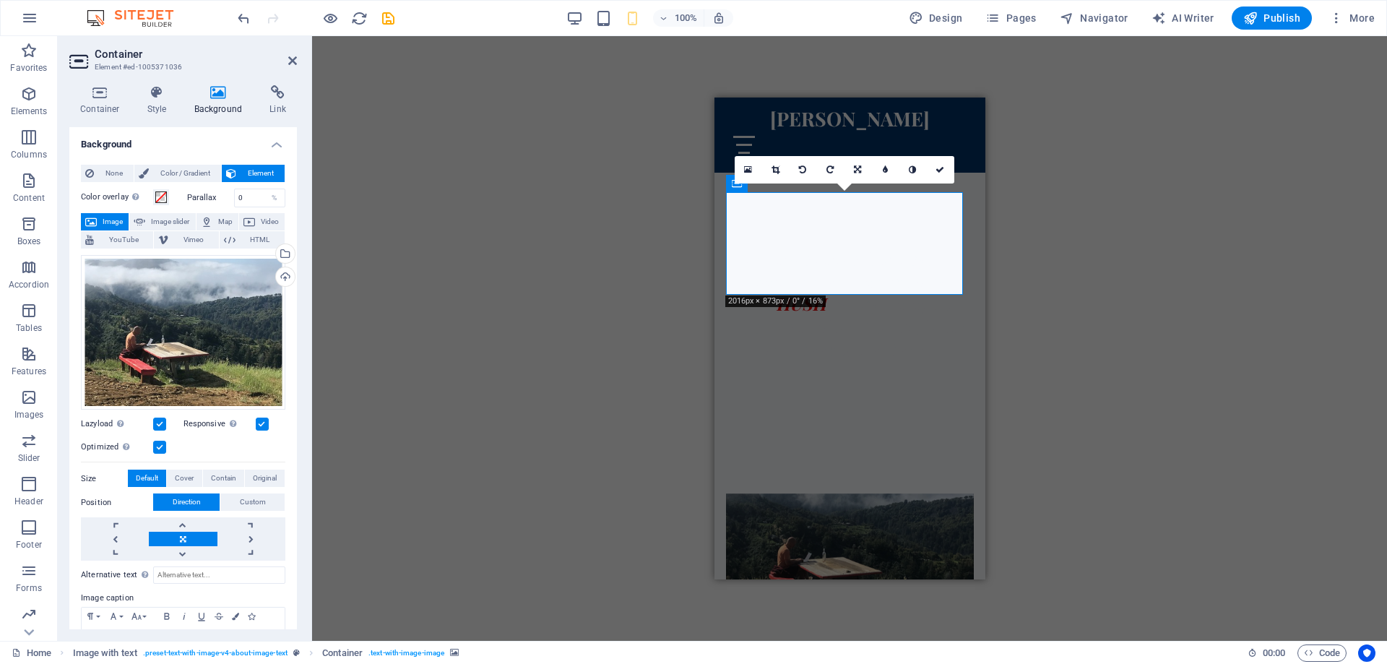
click at [516, 306] on div "Drag here to replace the existing content. Press “Ctrl” if you want to create a…" at bounding box center [849, 338] width 1075 height 605
click at [1081, 311] on div "Drag here to replace the existing content. Press “Ctrl” if you want to create a…" at bounding box center [849, 338] width 1075 height 605
click at [473, 286] on div "Drag here to replace the existing content. Press “Ctrl” if you want to create a…" at bounding box center [849, 338] width 1075 height 605
click at [388, 16] on icon "save" at bounding box center [388, 18] width 17 height 17
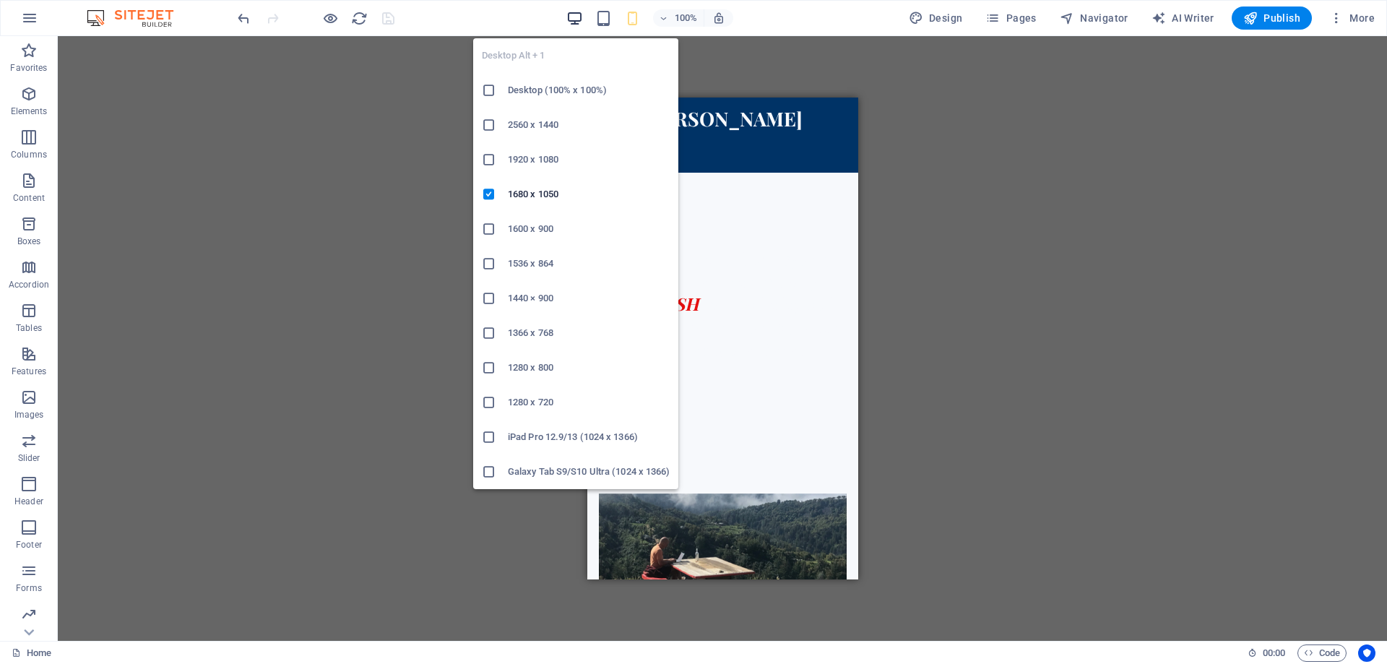
drag, startPoint x: 577, startPoint y: 15, endPoint x: 450, endPoint y: 202, distance: 225.9
click at [577, 15] on icon "button" at bounding box center [575, 18] width 17 height 17
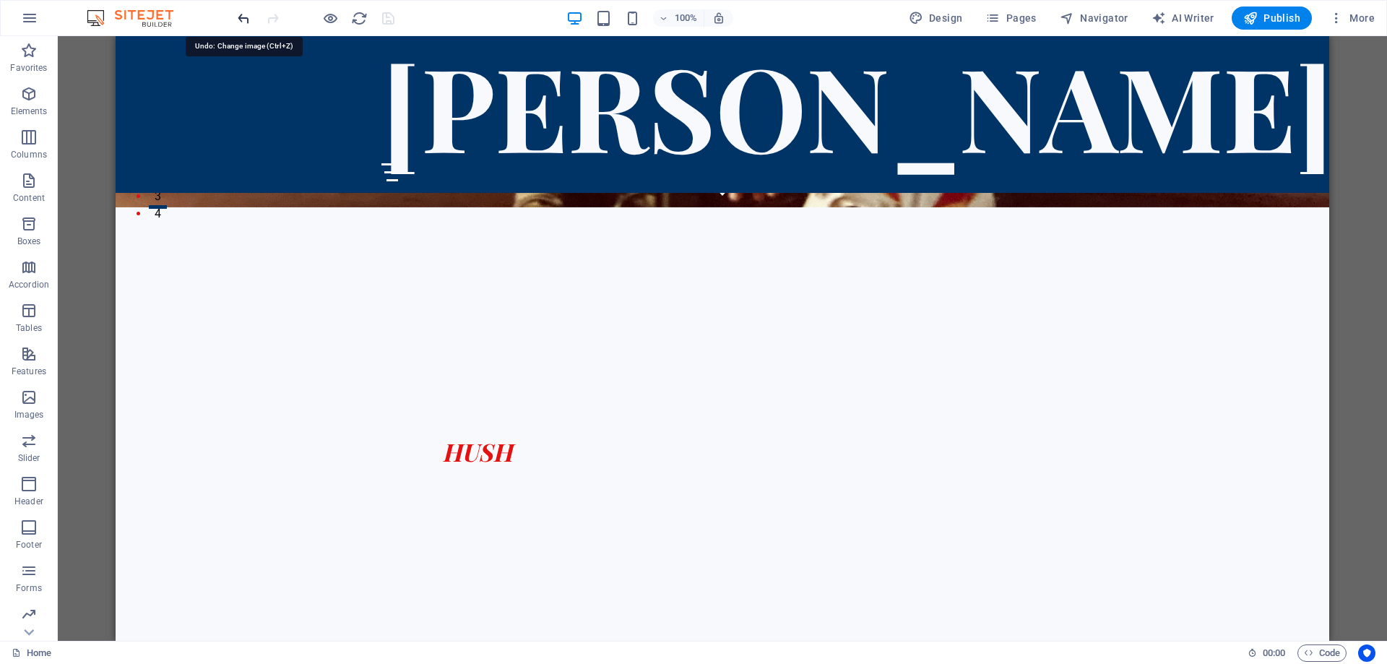
click at [241, 17] on icon "undo" at bounding box center [244, 18] width 17 height 17
click at [389, 16] on icon "save" at bounding box center [388, 18] width 17 height 17
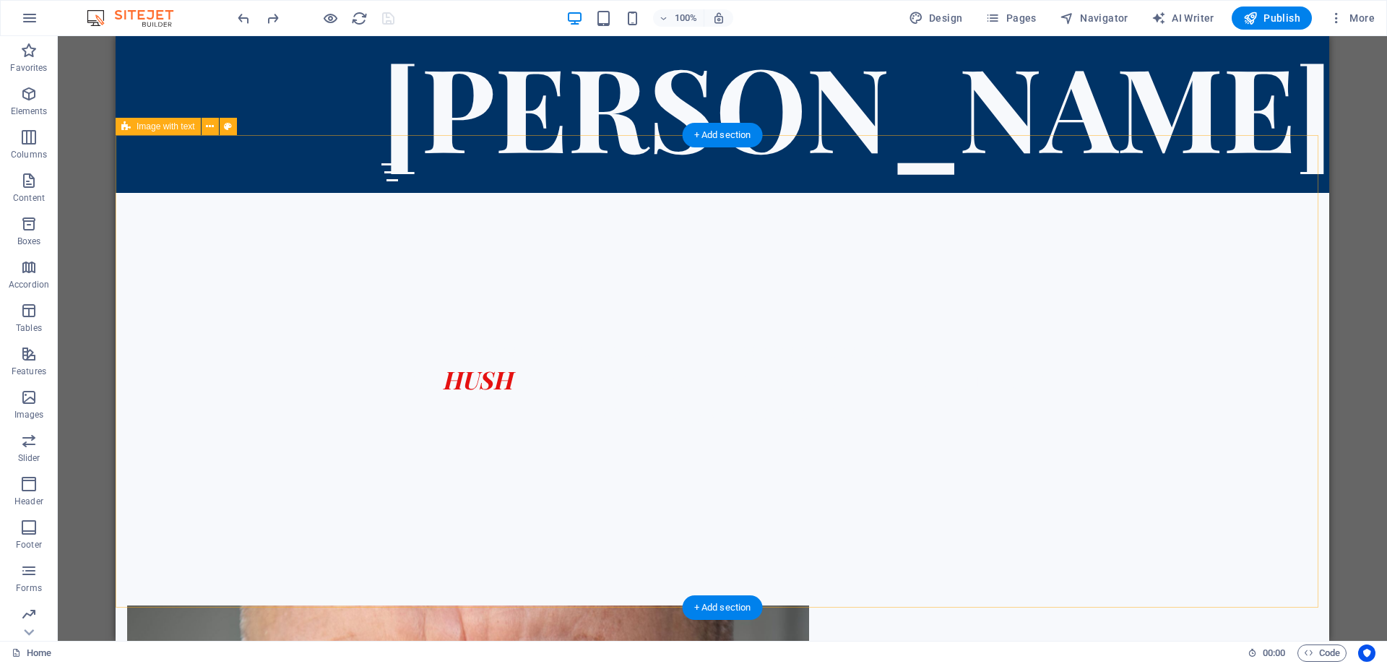
scroll to position [0, 0]
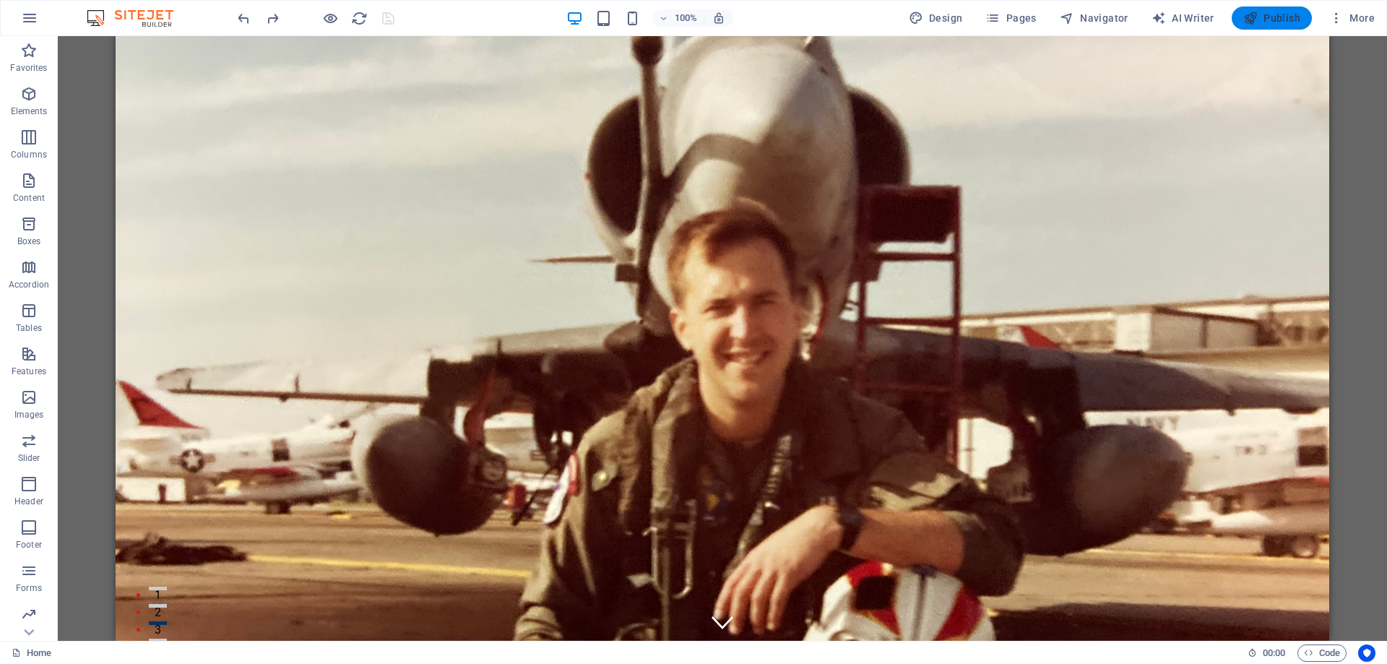
click at [1278, 15] on span "Publish" at bounding box center [1272, 18] width 57 height 14
click at [387, 17] on div at bounding box center [316, 18] width 162 height 23
click at [1278, 14] on span "Publish" at bounding box center [1272, 18] width 57 height 14
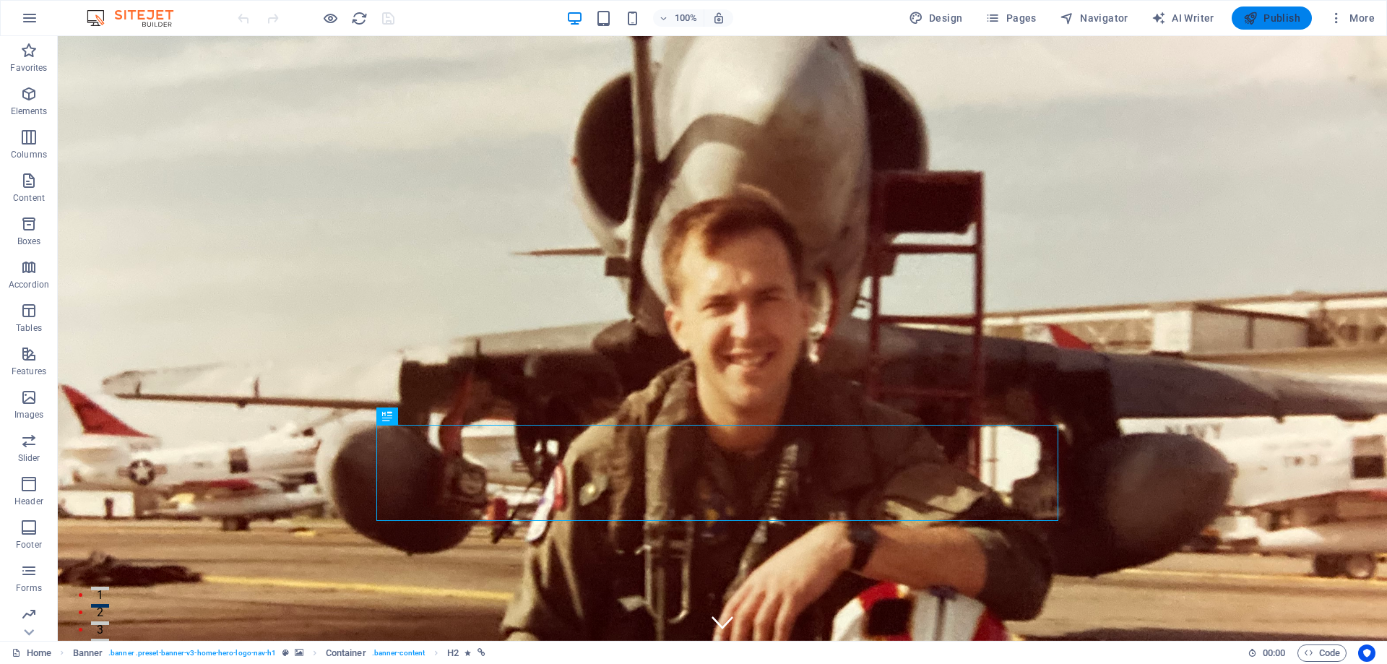
click at [1265, 13] on span "Publish" at bounding box center [1272, 18] width 57 height 14
click at [1263, 18] on span "Publish" at bounding box center [1272, 18] width 57 height 14
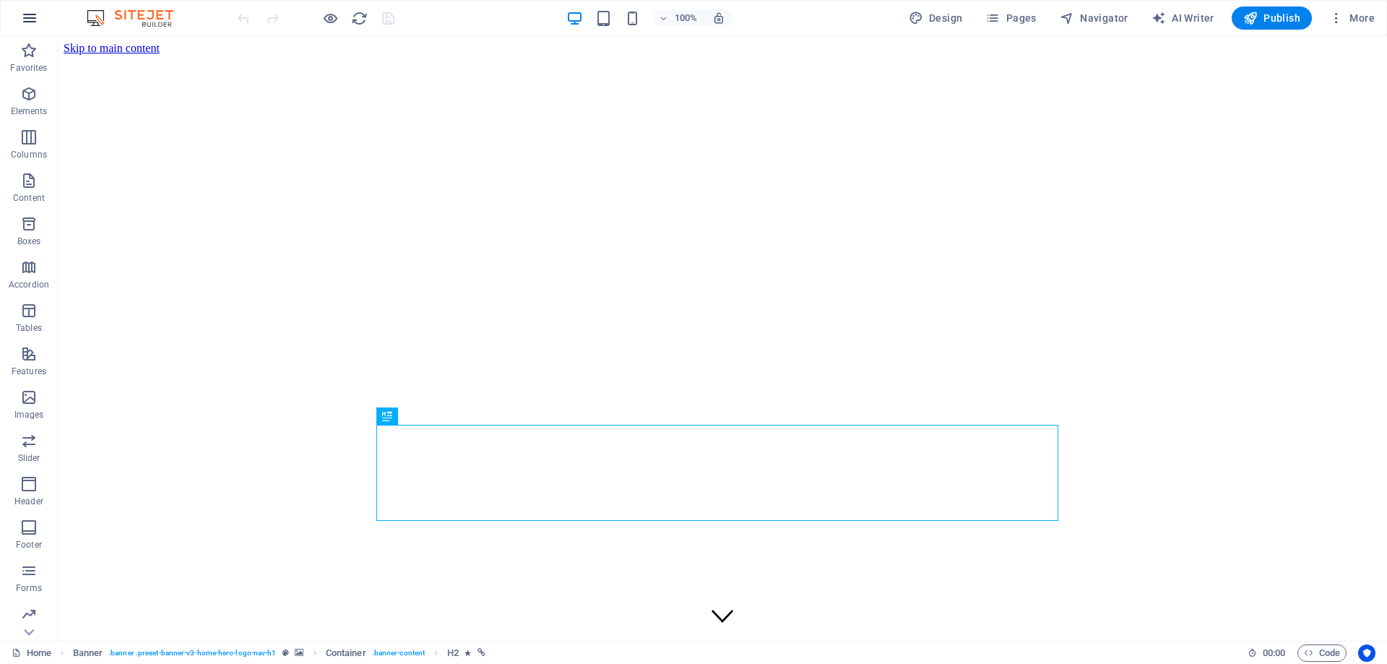
click at [29, 14] on icon "button" at bounding box center [29, 17] width 17 height 17
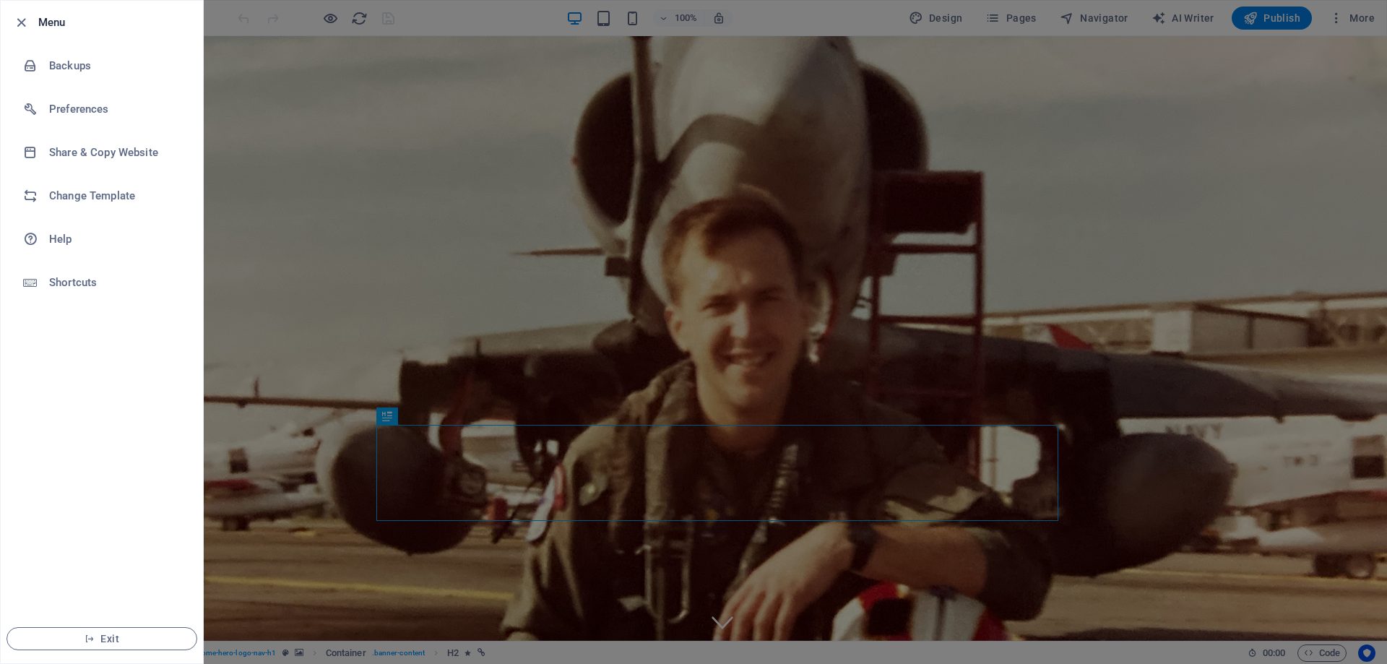
click at [29, 14] on icon "button" at bounding box center [21, 22] width 17 height 17
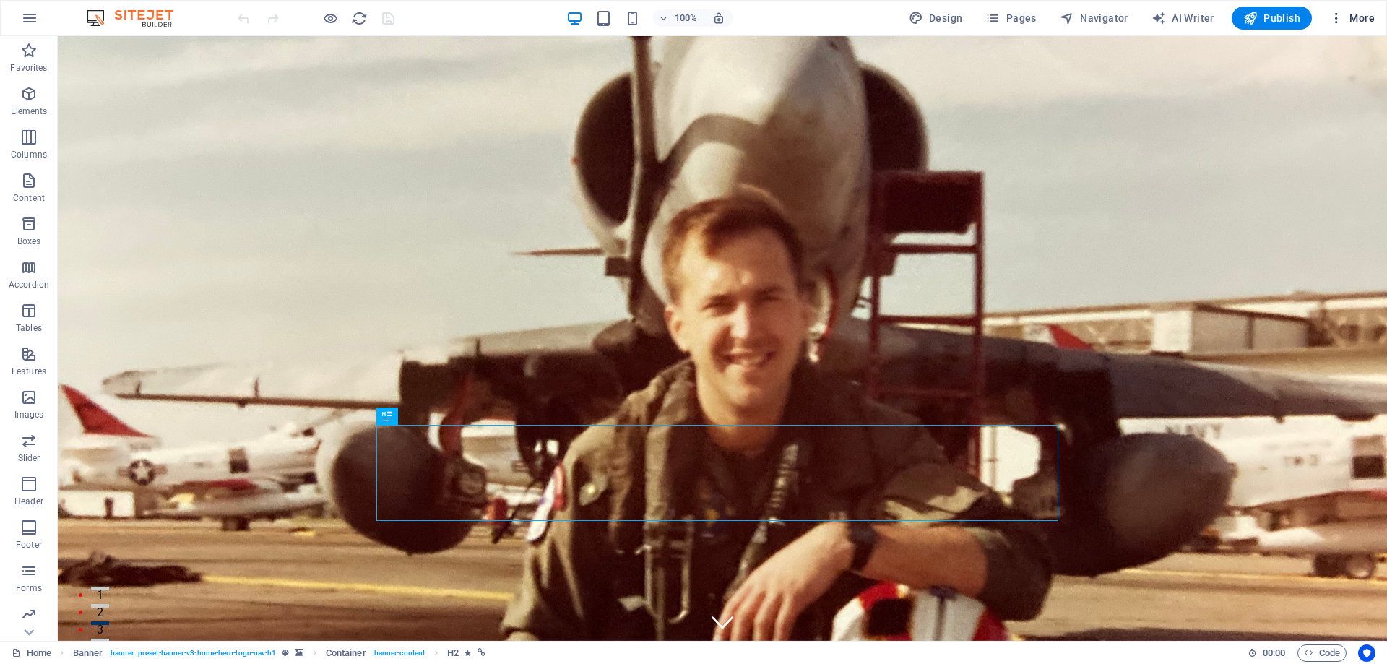
click at [1356, 22] on span "More" at bounding box center [1353, 18] width 46 height 14
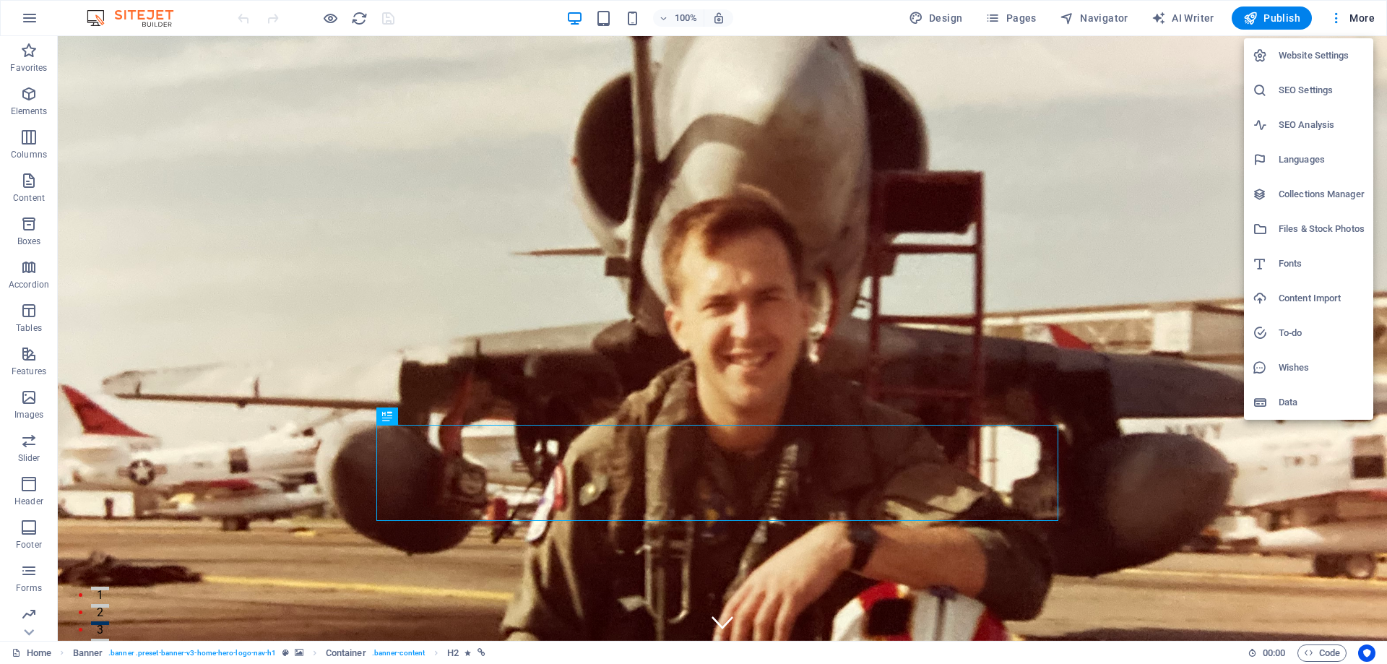
click at [1320, 52] on h6 "Website Settings" at bounding box center [1322, 55] width 86 height 17
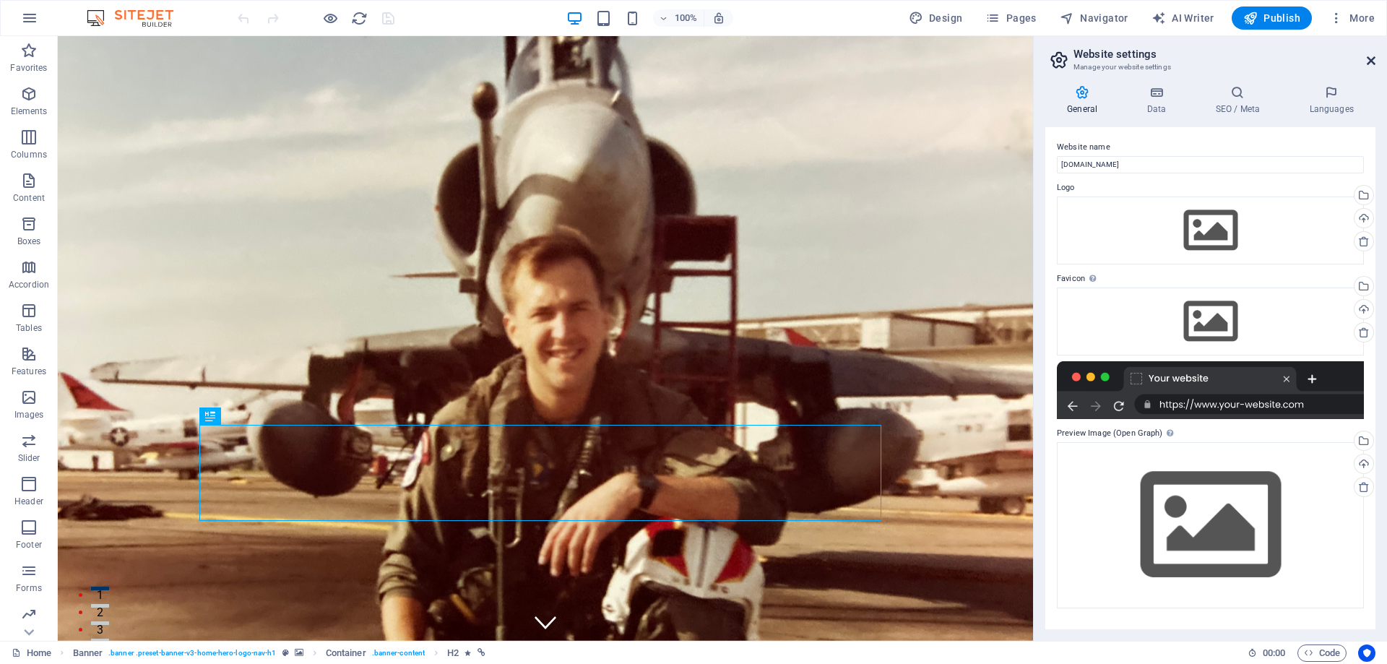
click at [1371, 61] on icon at bounding box center [1371, 61] width 9 height 12
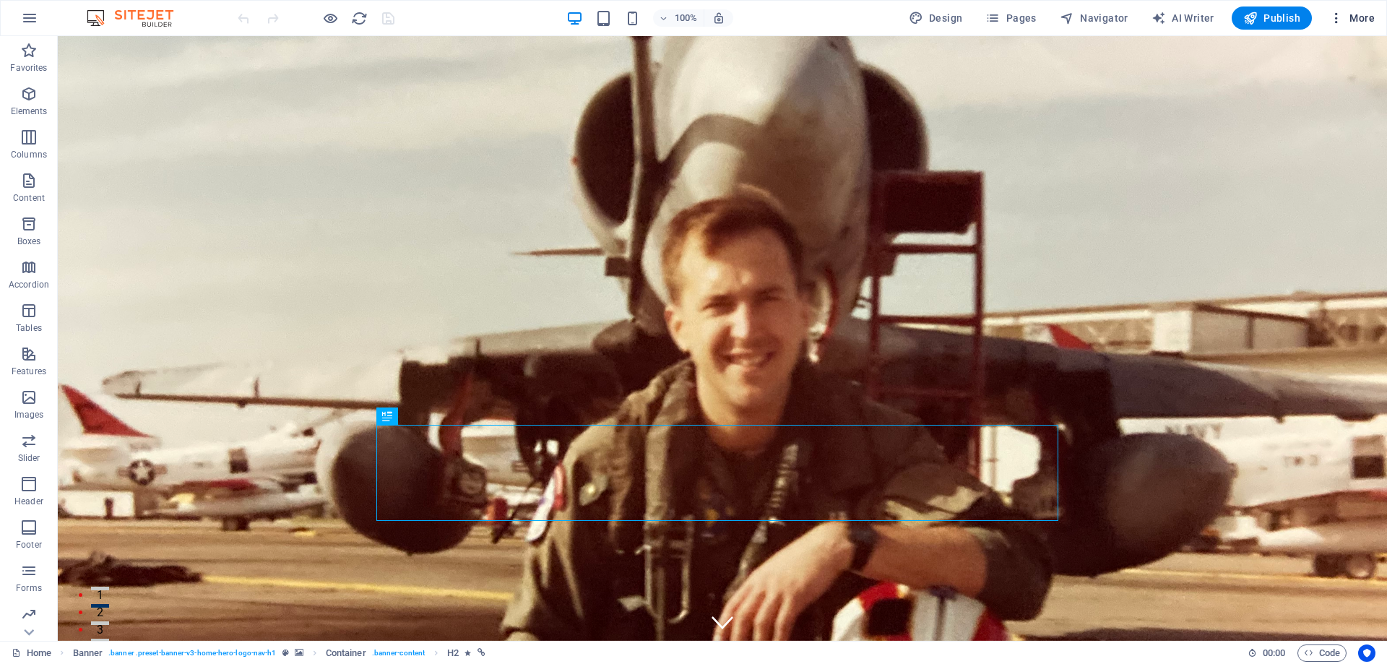
click at [1336, 16] on icon "button" at bounding box center [1337, 18] width 14 height 14
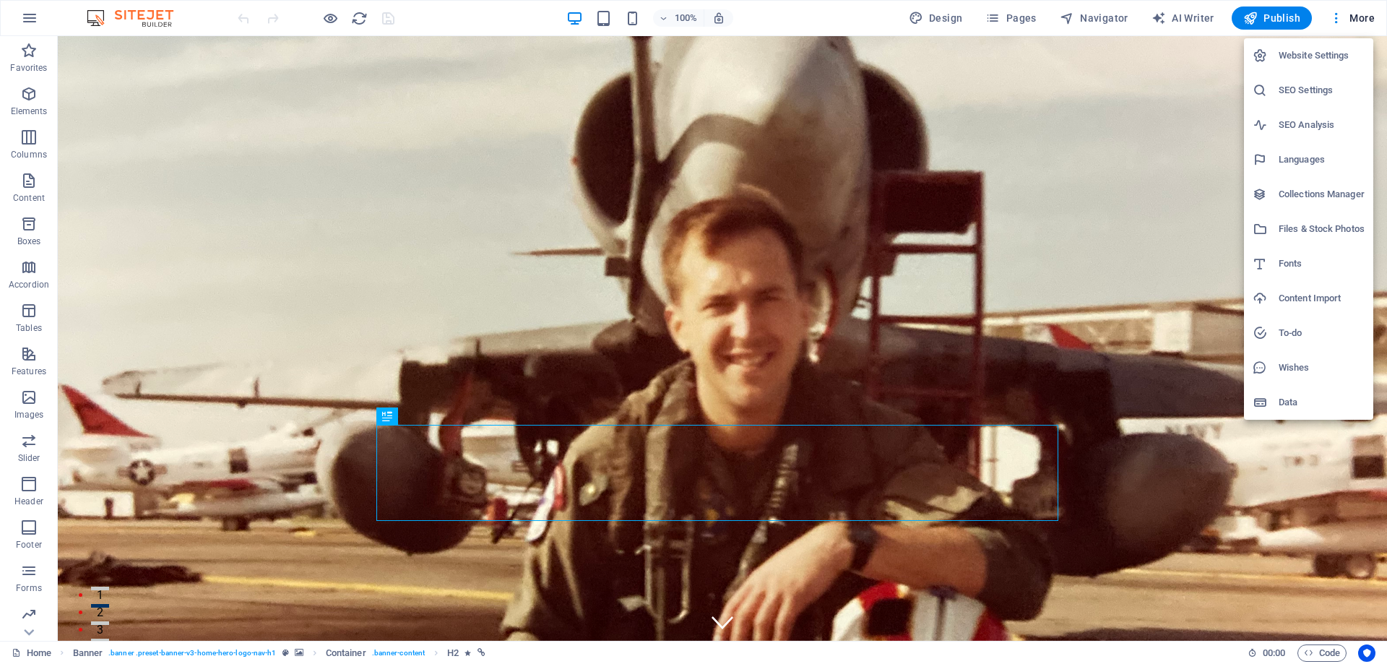
click at [1343, 19] on div at bounding box center [693, 332] width 1387 height 664
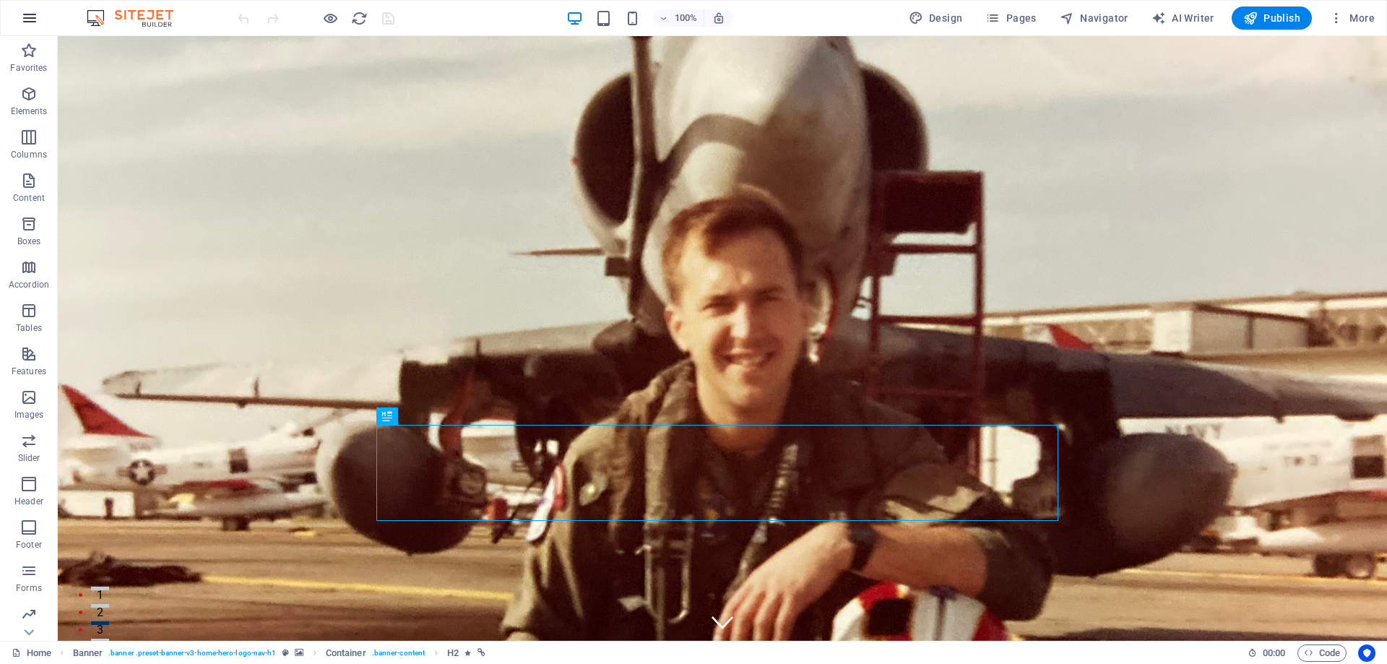
click at [27, 17] on icon "button" at bounding box center [29, 17] width 17 height 17
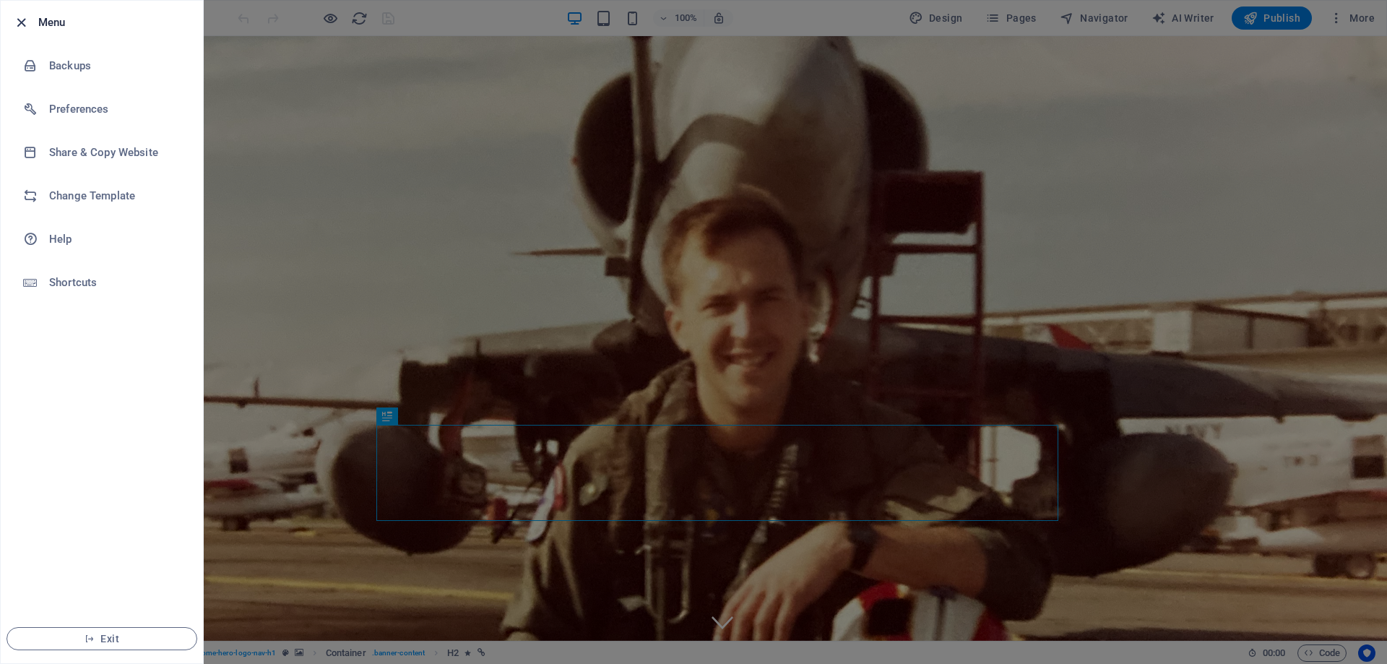
click at [22, 21] on icon "button" at bounding box center [21, 22] width 17 height 17
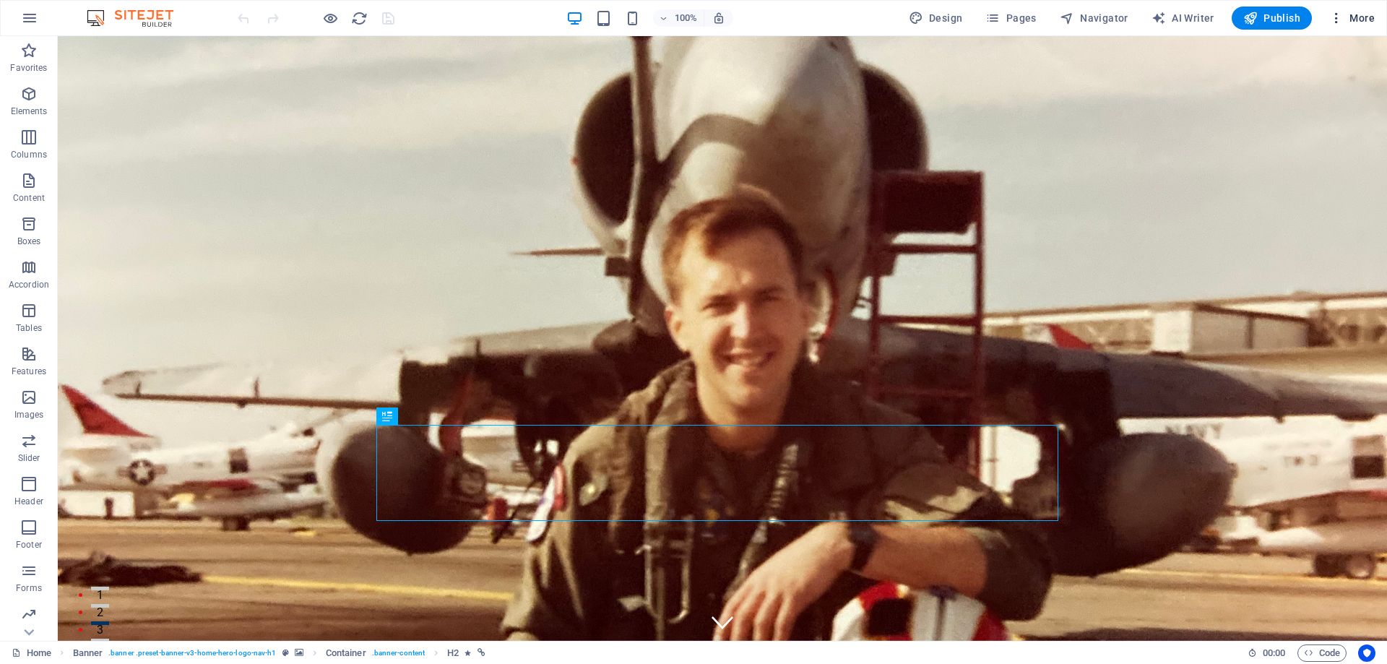
click at [1354, 16] on span "More" at bounding box center [1353, 18] width 46 height 14
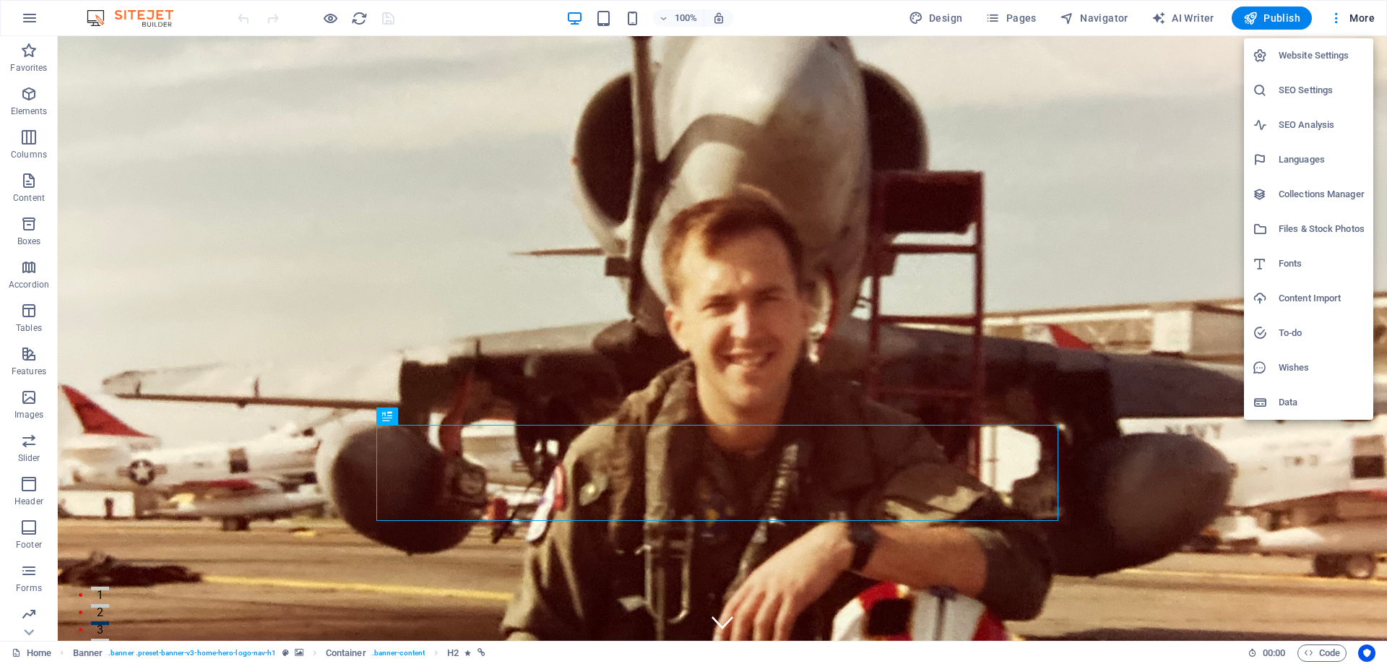
click at [1307, 50] on h6 "Website Settings" at bounding box center [1322, 55] width 86 height 17
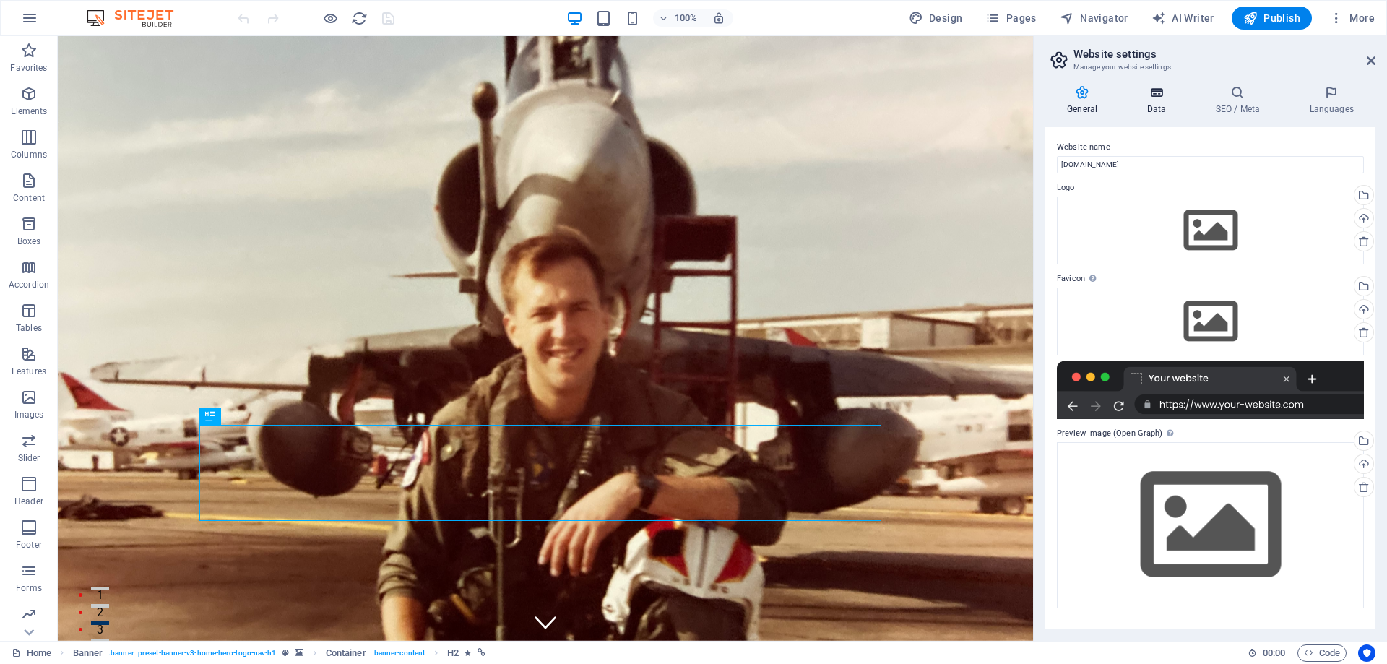
click at [1158, 87] on icon at bounding box center [1156, 92] width 63 height 14
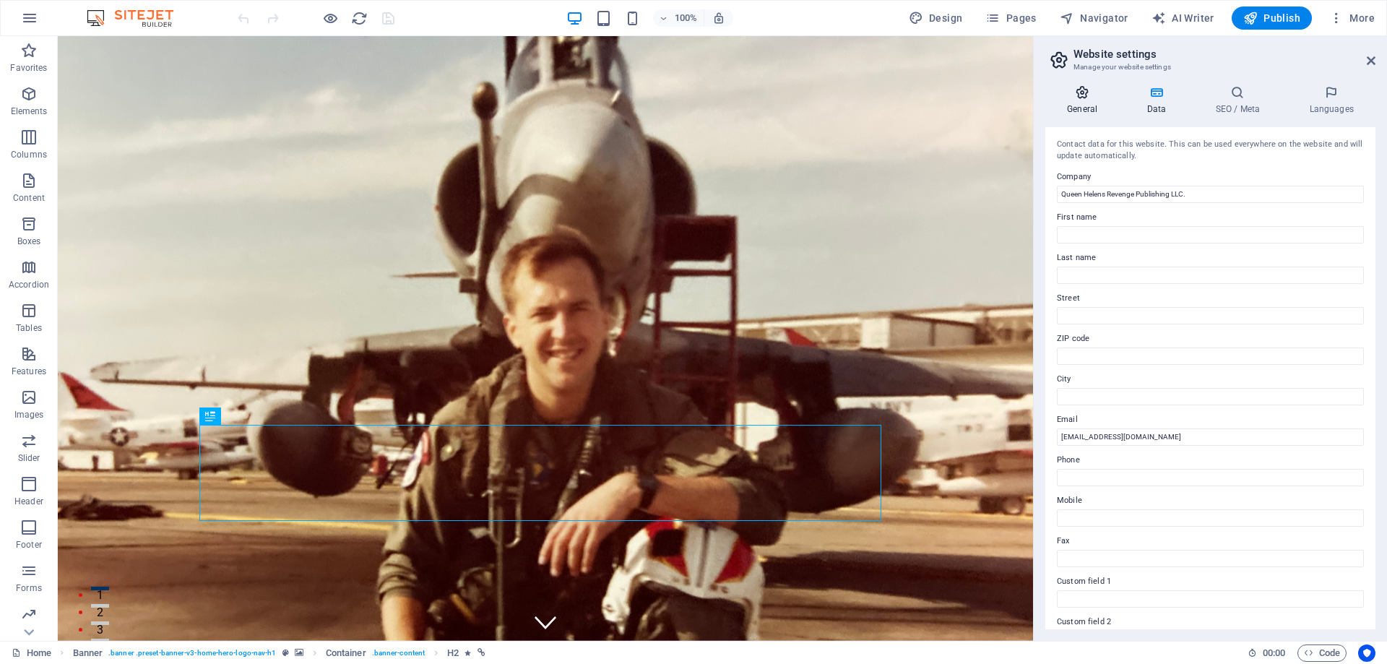
click at [1083, 99] on icon at bounding box center [1083, 92] width 74 height 14
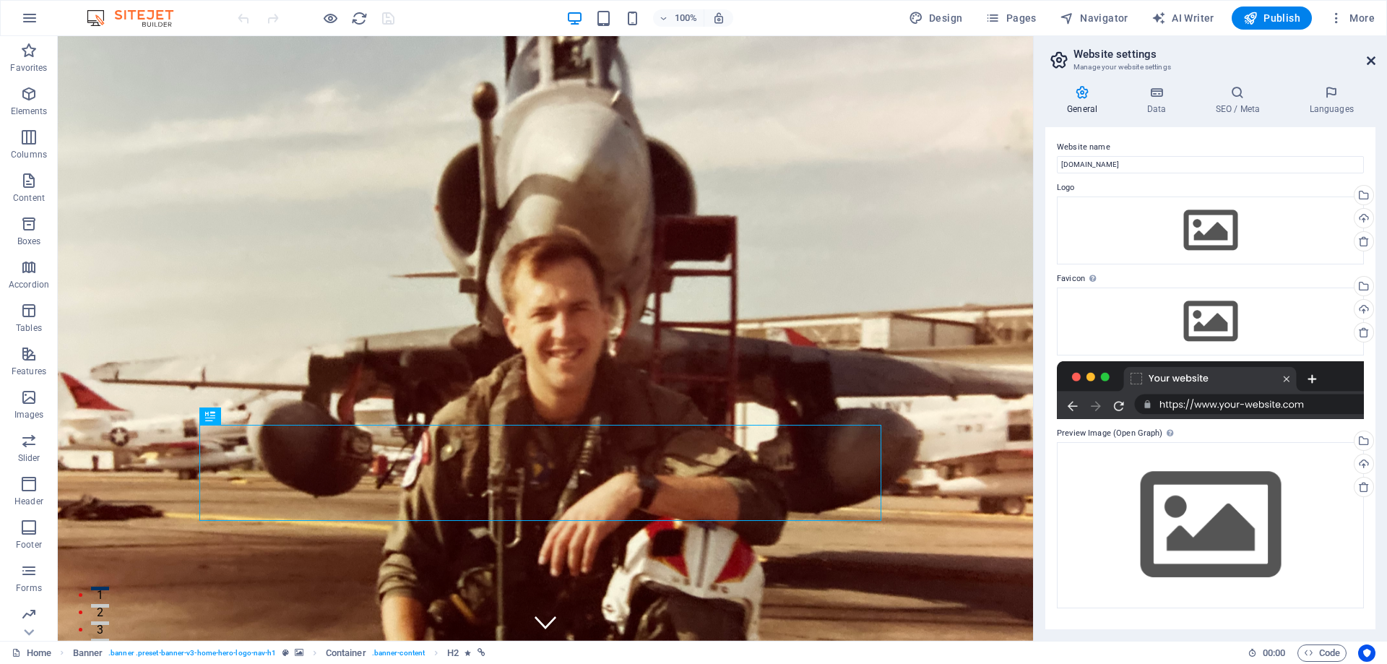
click at [1374, 57] on icon at bounding box center [1371, 61] width 9 height 12
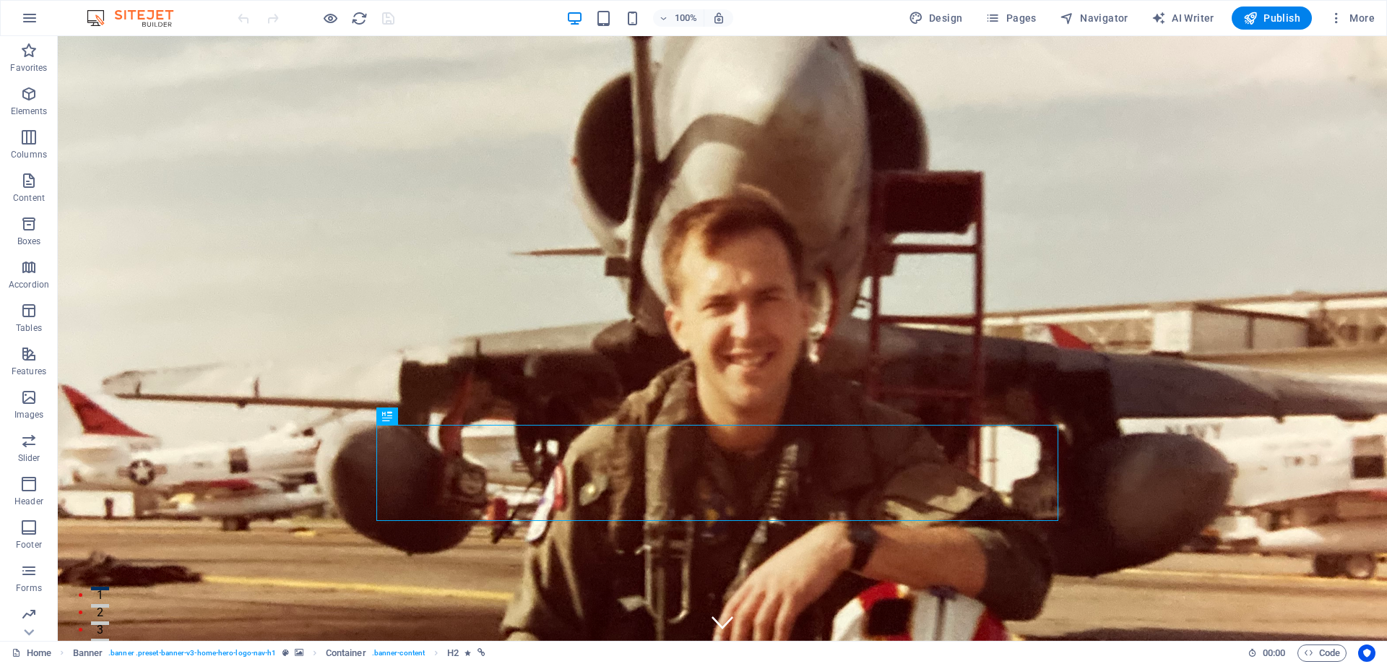
click at [151, 20] on img at bounding box center [137, 17] width 108 height 17
click at [28, 22] on icon "button" at bounding box center [29, 17] width 17 height 17
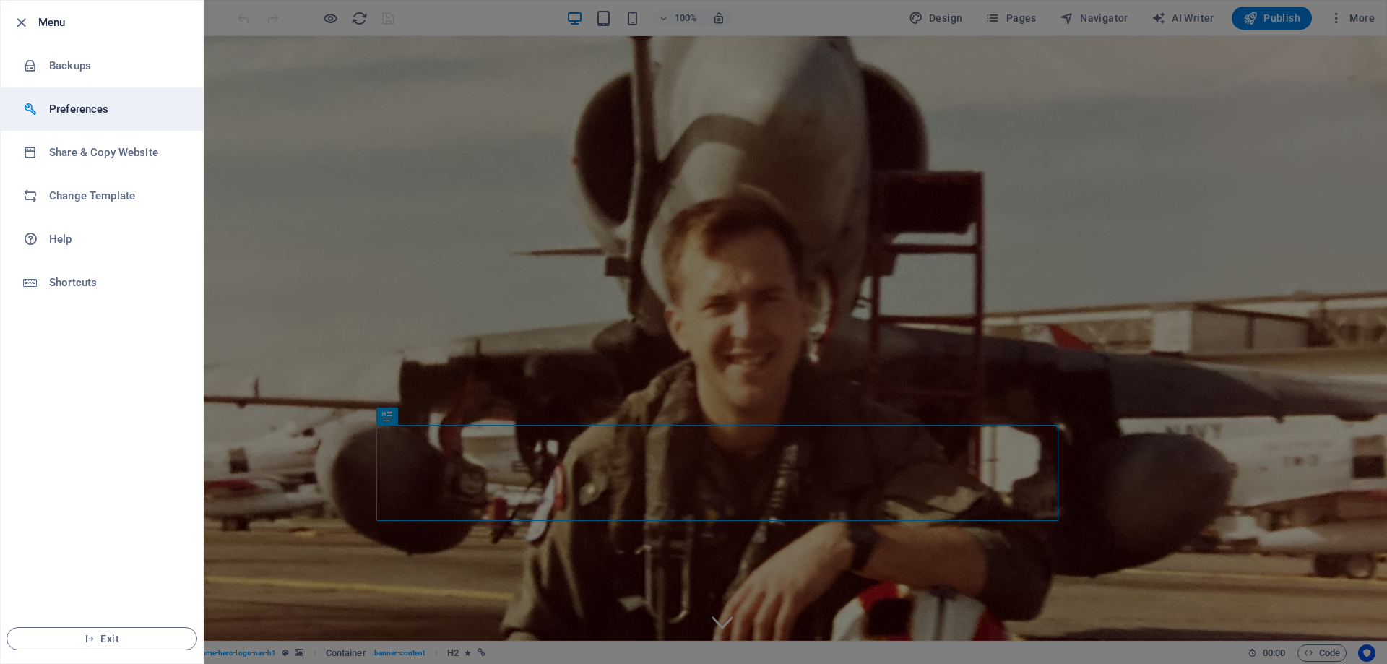
click at [75, 106] on h6 "Preferences" at bounding box center [116, 108] width 134 height 17
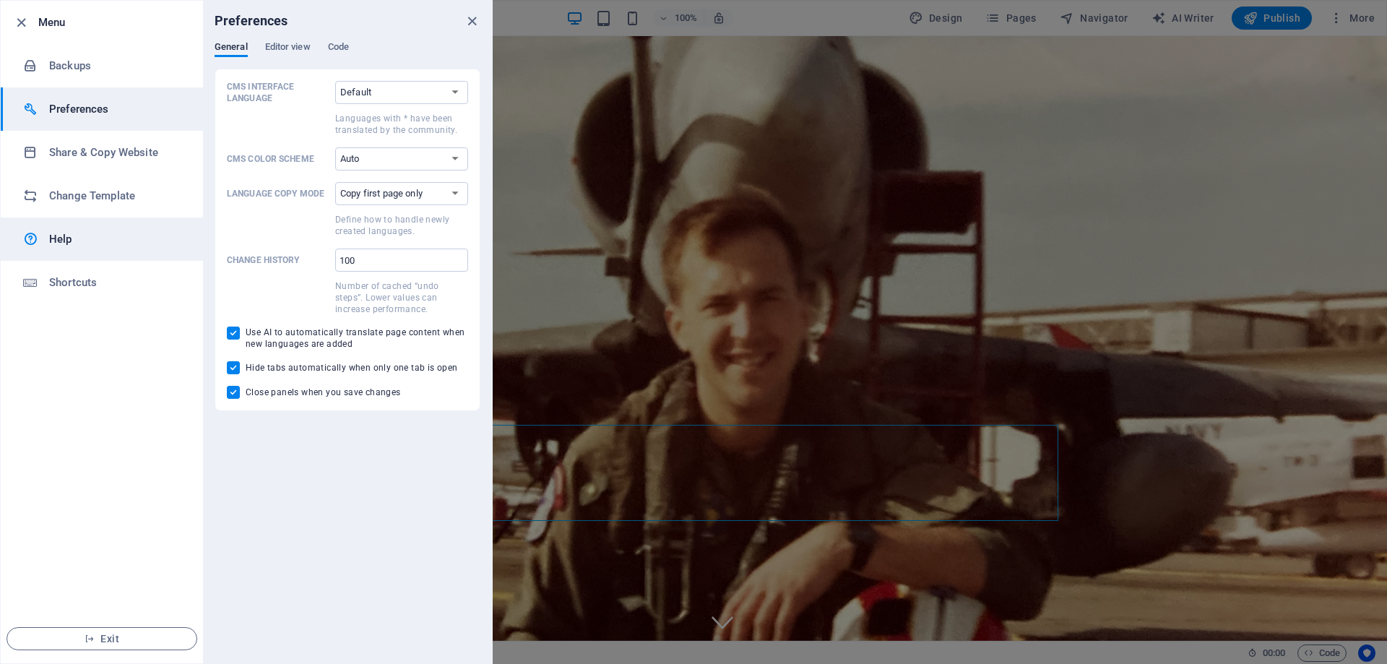
click at [59, 237] on h6 "Help" at bounding box center [116, 239] width 134 height 17
click at [22, 20] on icon "button" at bounding box center [21, 22] width 17 height 17
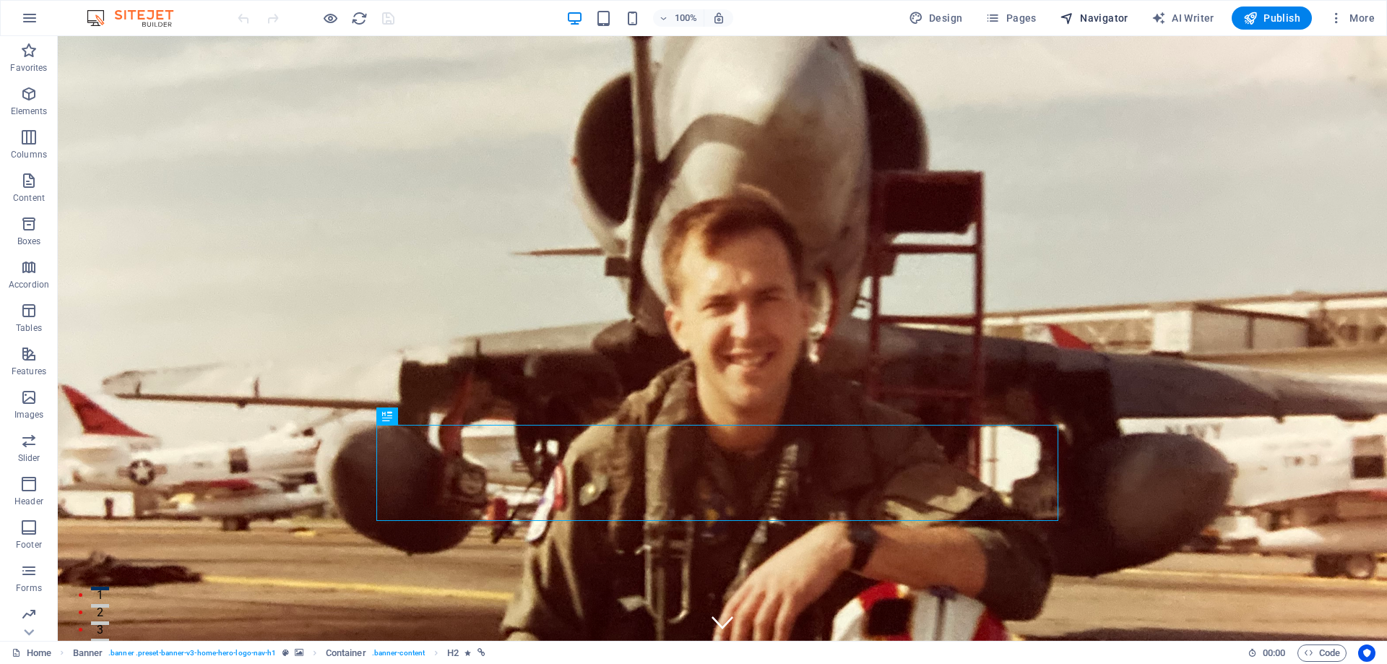
click at [1095, 13] on span "Navigator" at bounding box center [1094, 18] width 69 height 14
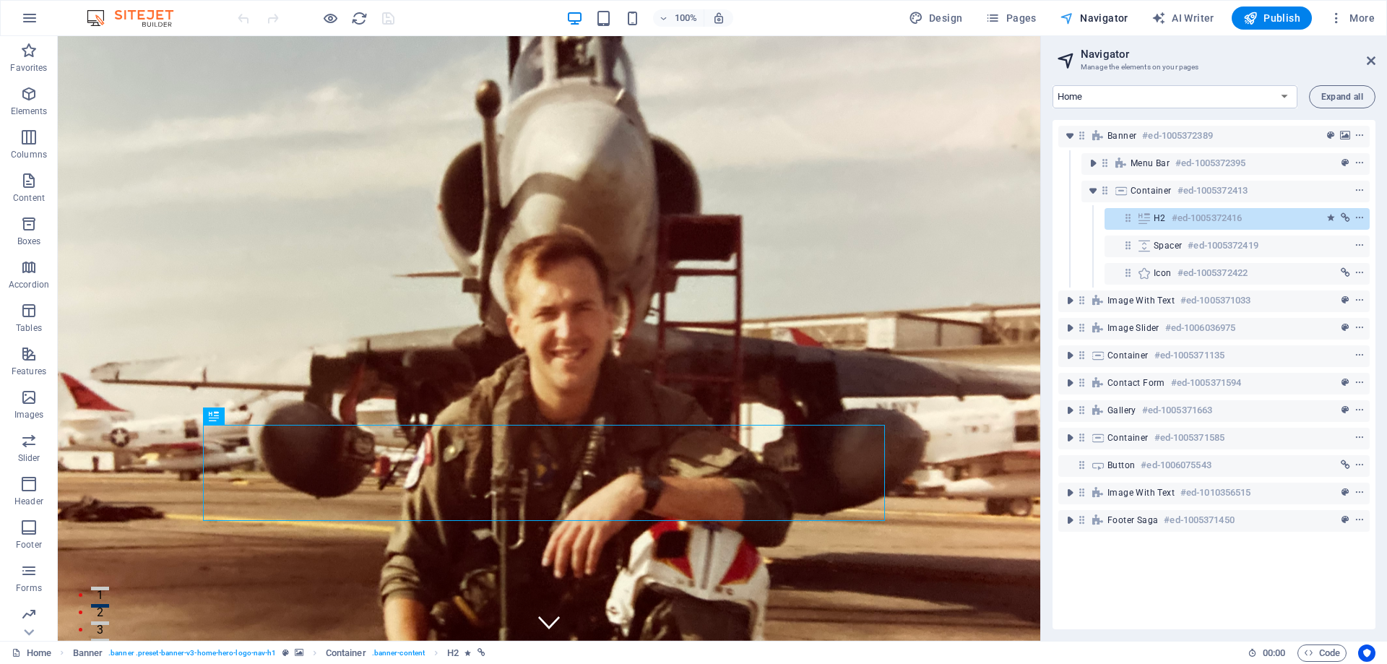
click at [1096, 13] on span "Navigator" at bounding box center [1094, 18] width 69 height 14
click at [1370, 59] on icon at bounding box center [1371, 61] width 9 height 12
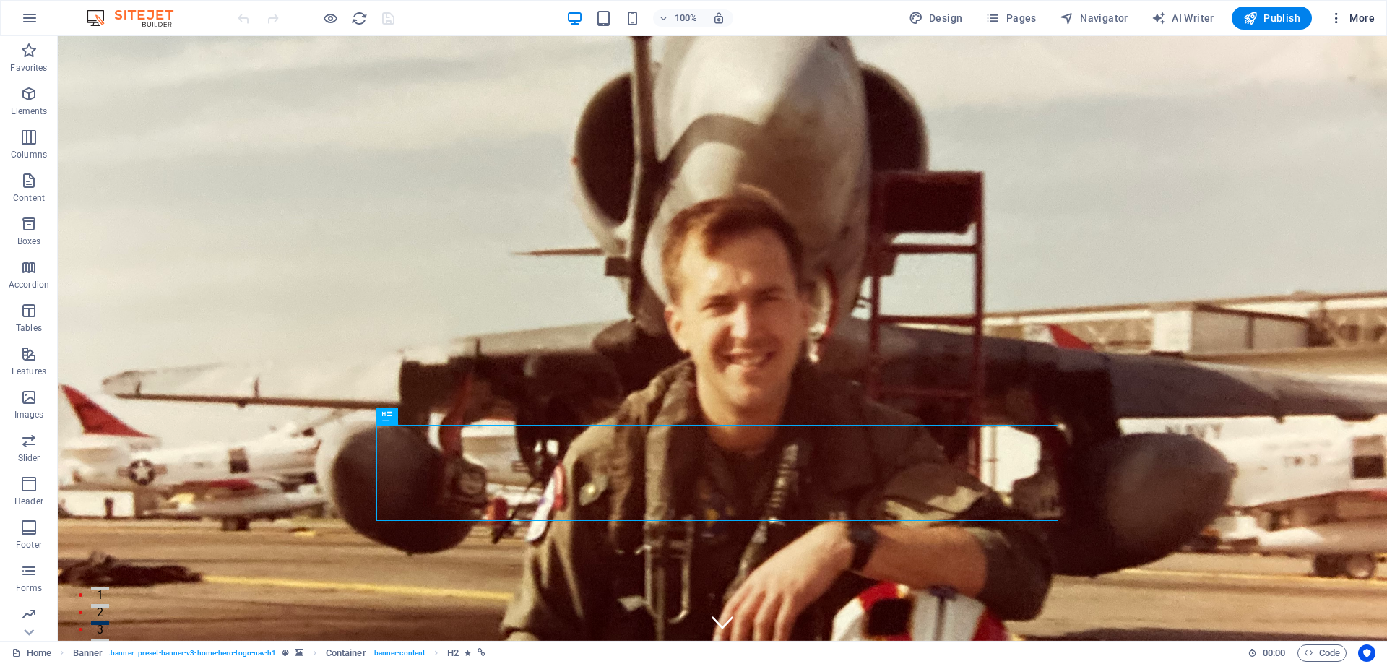
click at [1361, 16] on span "More" at bounding box center [1353, 18] width 46 height 14
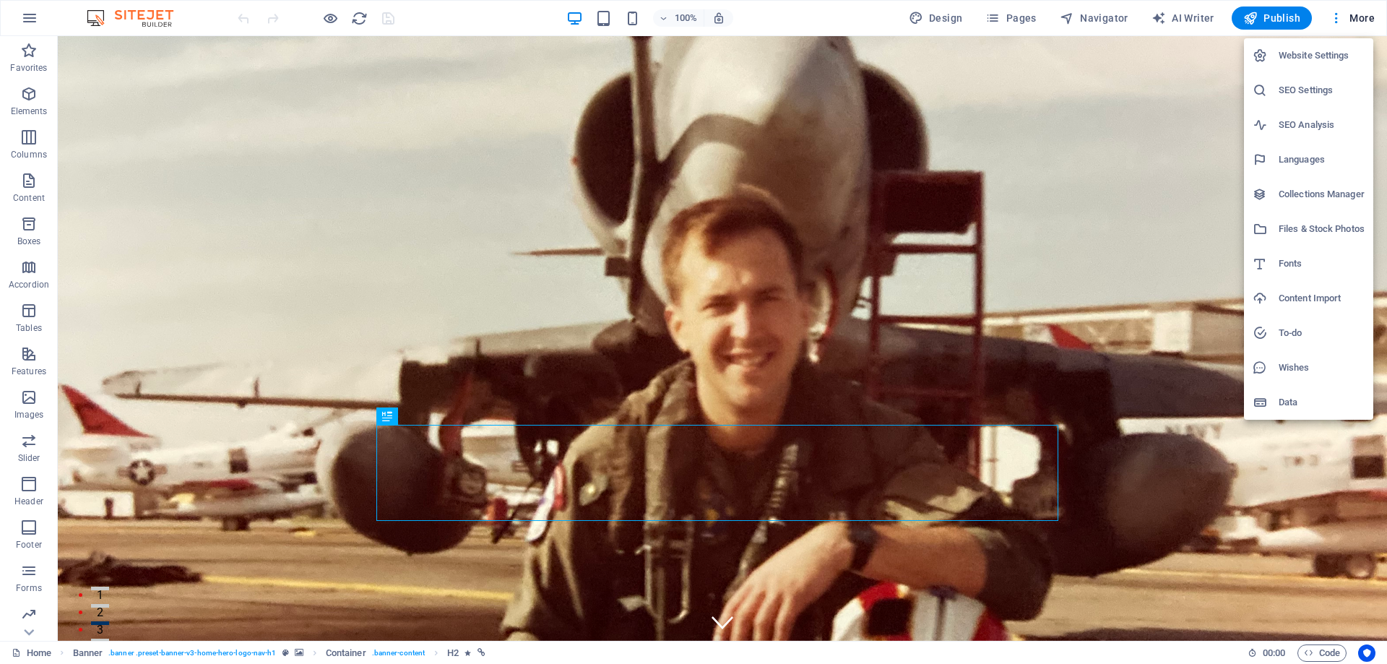
click at [1361, 15] on div at bounding box center [693, 332] width 1387 height 664
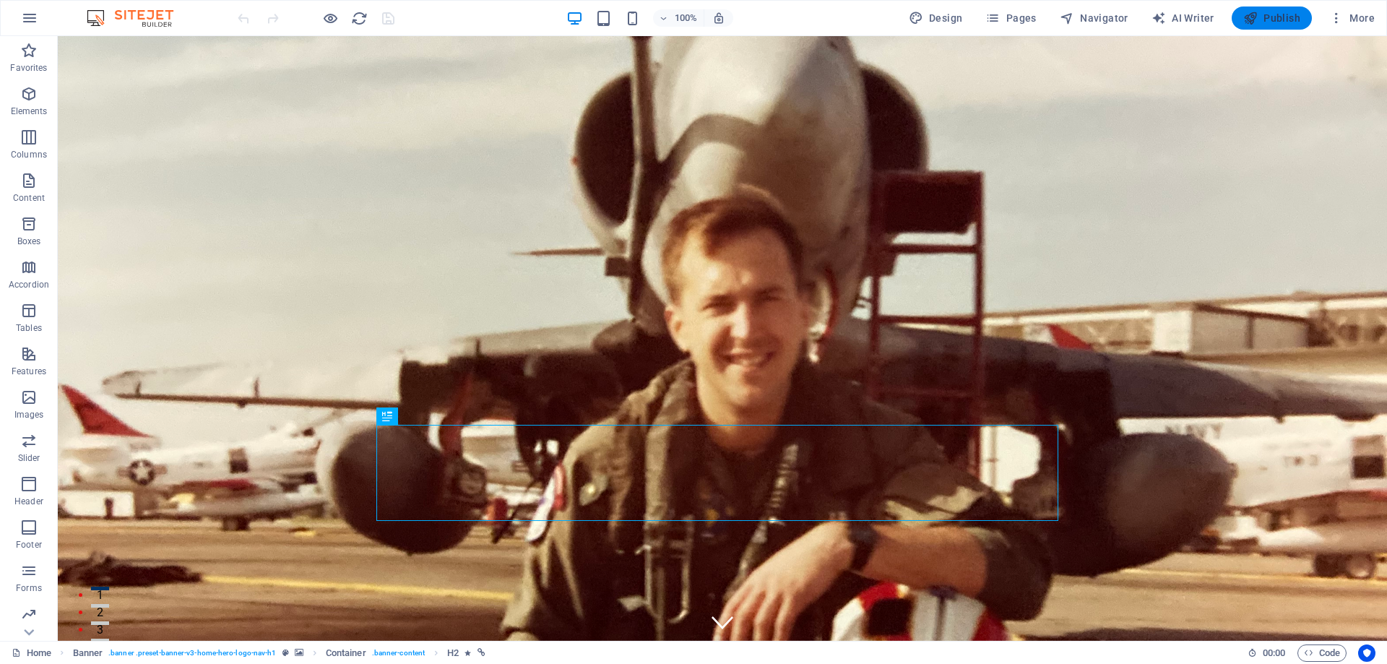
click at [1273, 17] on span "Publish" at bounding box center [1272, 18] width 57 height 14
